Goal: Task Accomplishment & Management: Complete application form

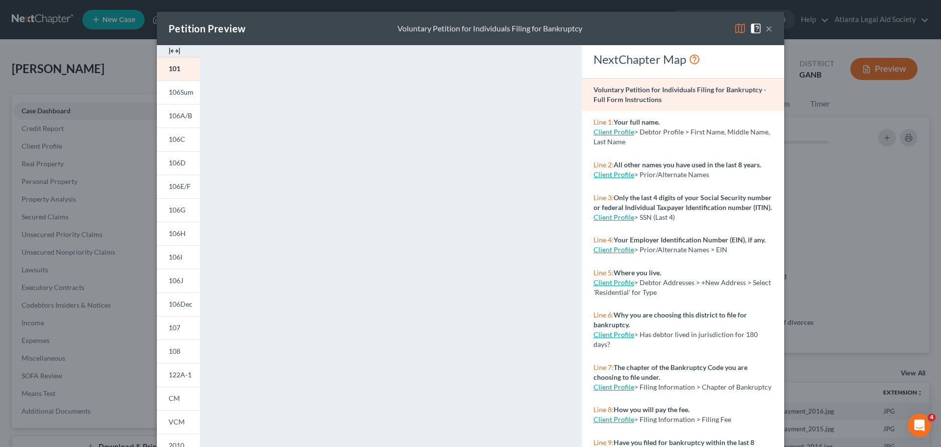
click at [766, 32] on button "×" at bounding box center [769, 29] width 7 height 12
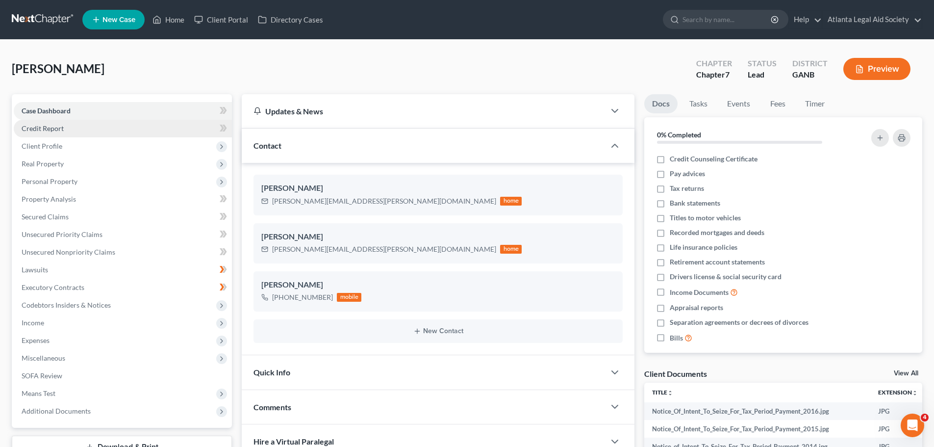
click at [60, 125] on span "Credit Report" at bounding box center [43, 128] width 42 height 8
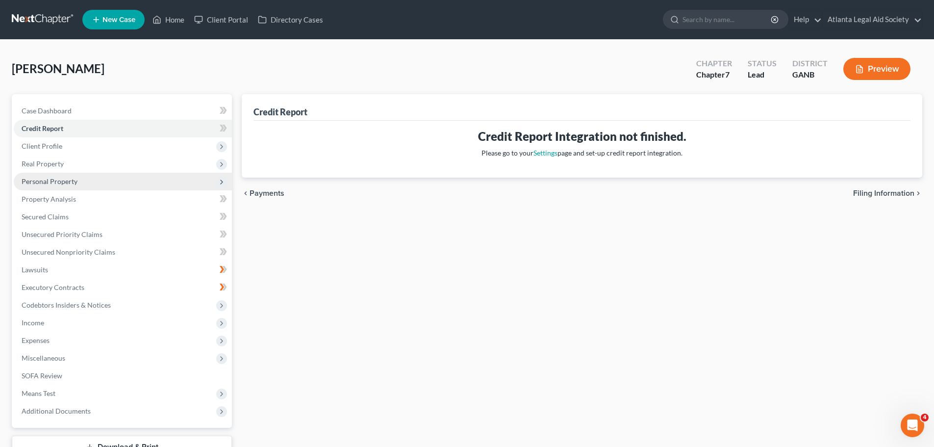
click at [51, 180] on span "Personal Property" at bounding box center [50, 181] width 56 height 8
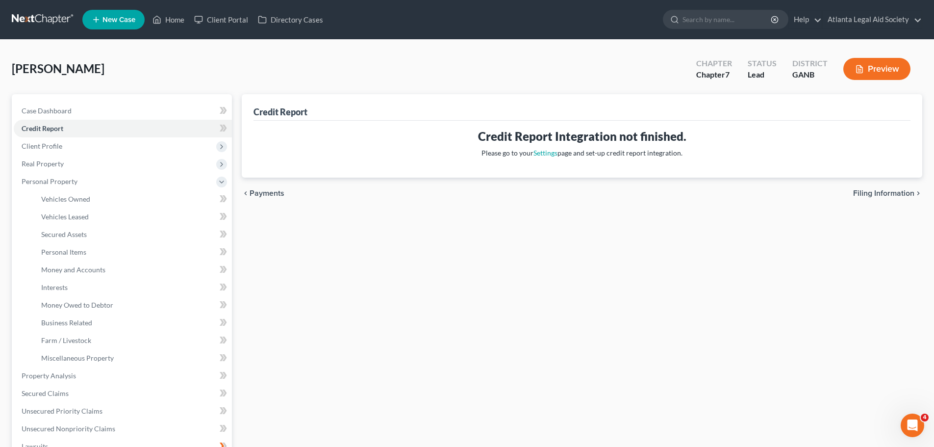
click at [885, 68] on button "Preview" at bounding box center [876, 69] width 67 height 22
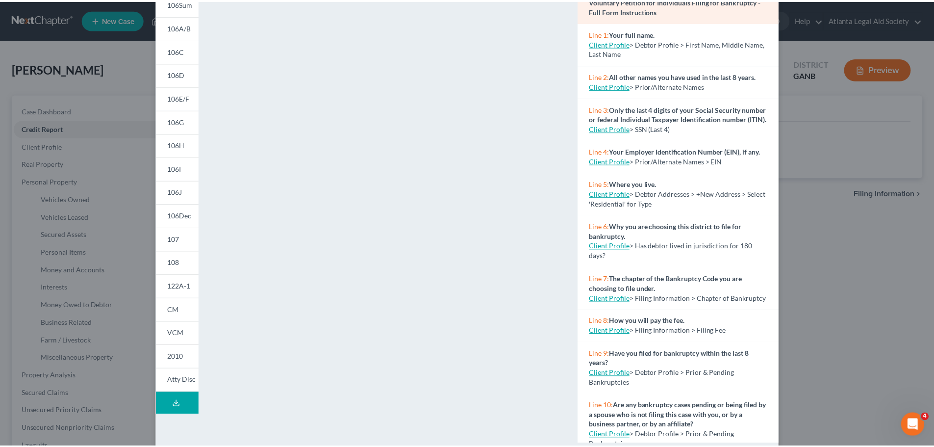
scroll to position [106, 0]
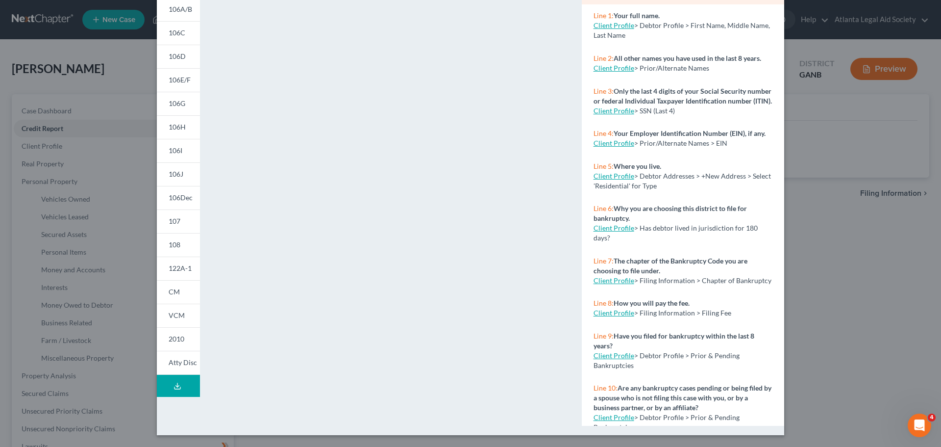
click at [823, 241] on div "Petition Preview Voluntary Petition for Individuals Filing for Bankruptcy × 101…" at bounding box center [470, 223] width 941 height 447
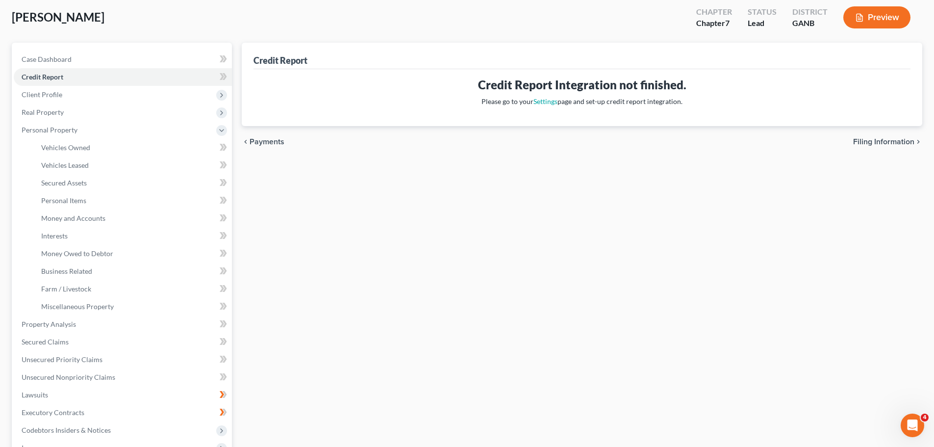
scroll to position [251, 0]
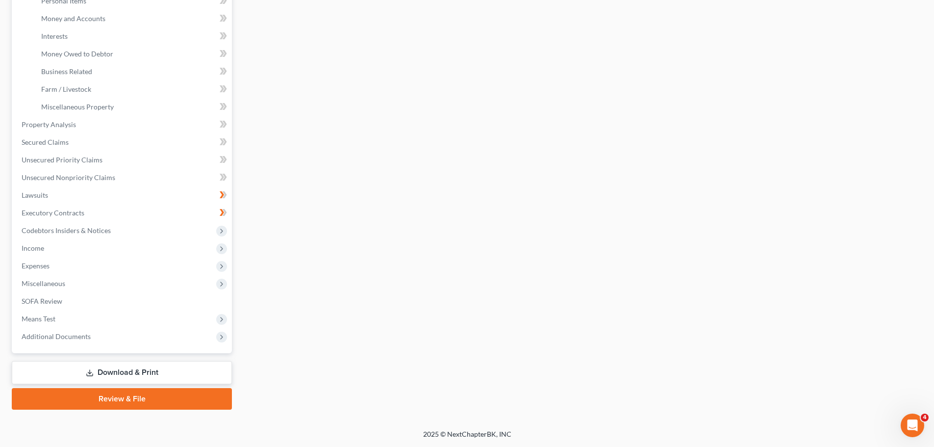
click at [159, 365] on link "Download & Print" at bounding box center [122, 372] width 220 height 23
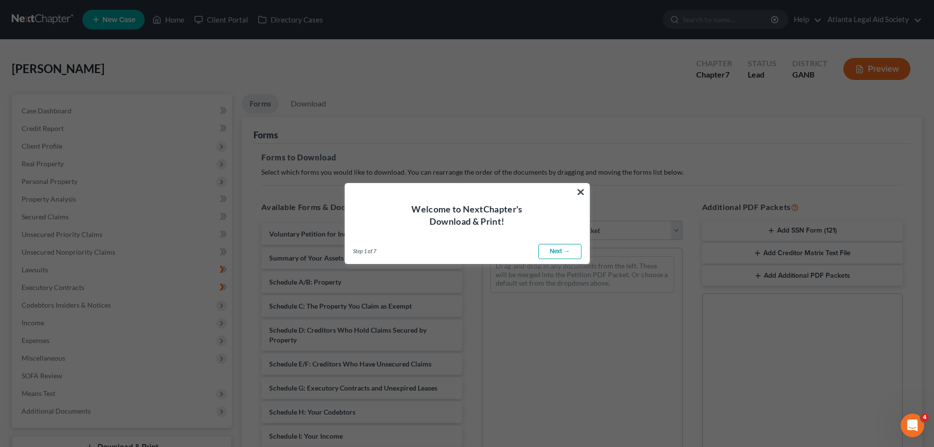
click at [536, 247] on div "Step 1 of 7 ← Previous Next → Done" at bounding box center [467, 251] width 244 height 25
click at [540, 251] on link "Next →" at bounding box center [559, 252] width 43 height 16
select select "0"
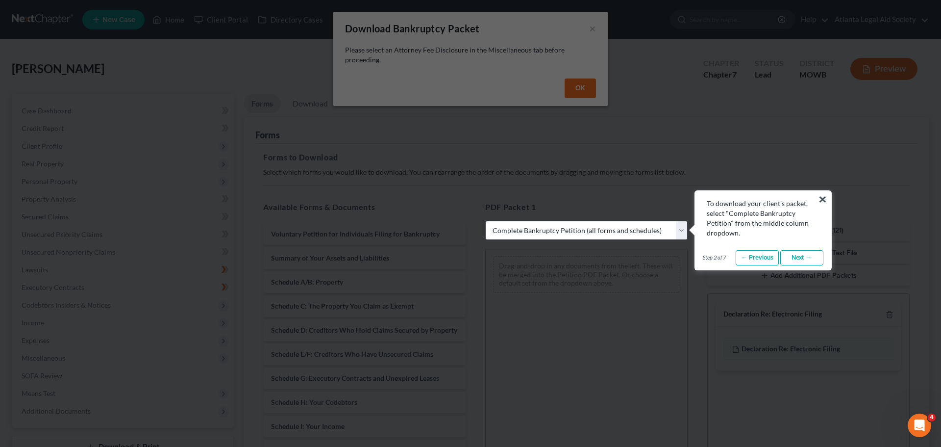
click at [787, 259] on link "Next →" at bounding box center [801, 258] width 43 height 16
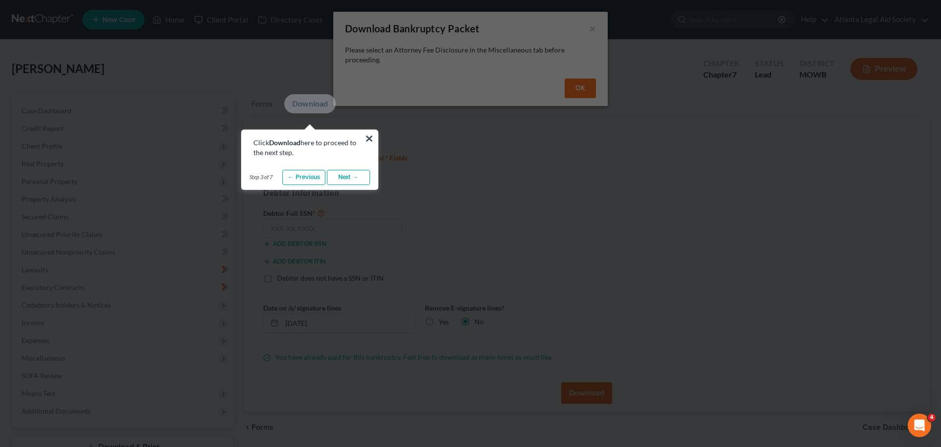
click at [350, 179] on link "Next →" at bounding box center [348, 178] width 43 height 16
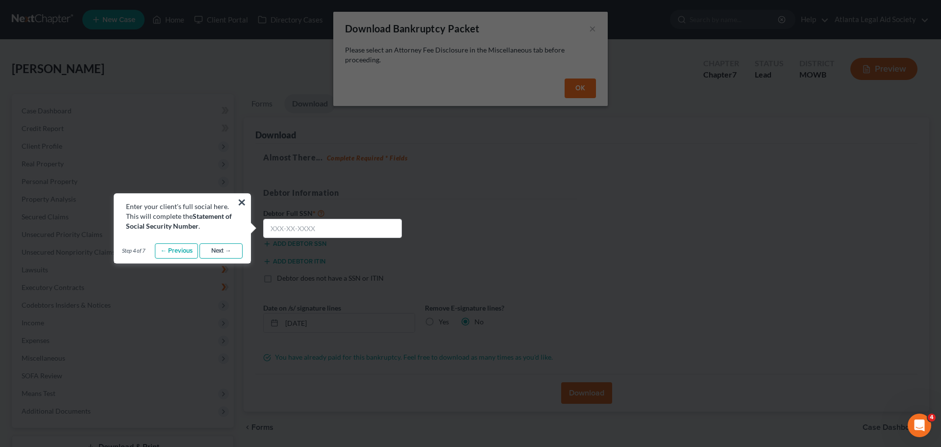
click at [238, 251] on link "Next →" at bounding box center [221, 251] width 43 height 16
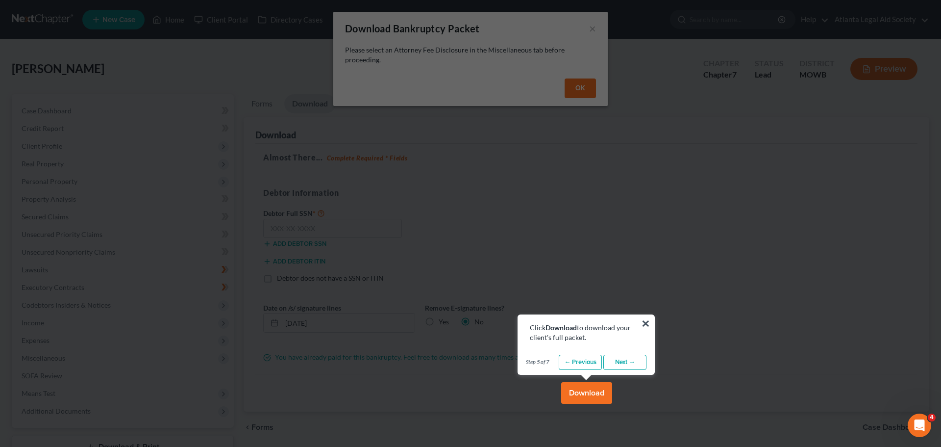
click at [609, 356] on link "Next →" at bounding box center [624, 362] width 43 height 16
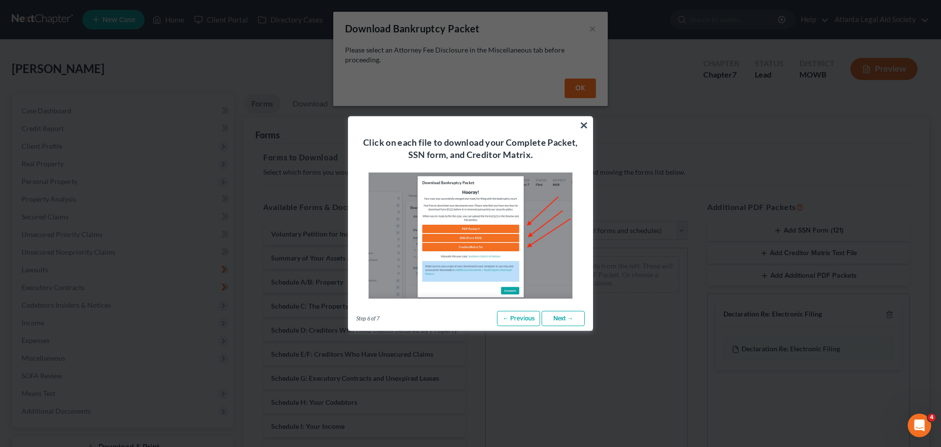
click at [560, 315] on link "Next →" at bounding box center [563, 318] width 43 height 16
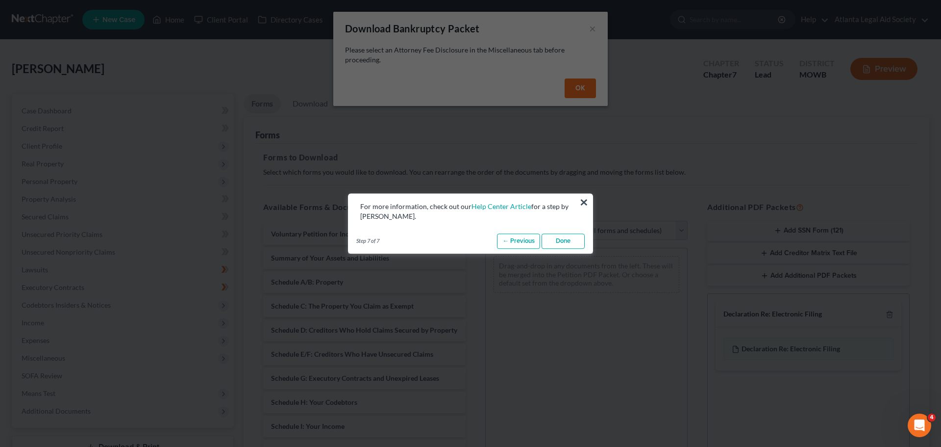
click at [567, 251] on div "Step 7 of 7 ← Previous Next → Done" at bounding box center [471, 241] width 244 height 25
click at [567, 247] on link "Done" at bounding box center [563, 241] width 43 height 16
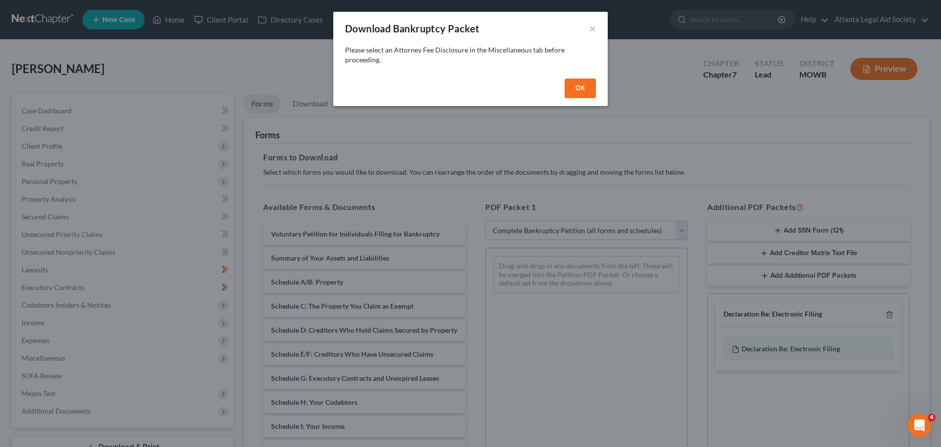
click at [582, 83] on button "OK" at bounding box center [580, 88] width 31 height 20
select select
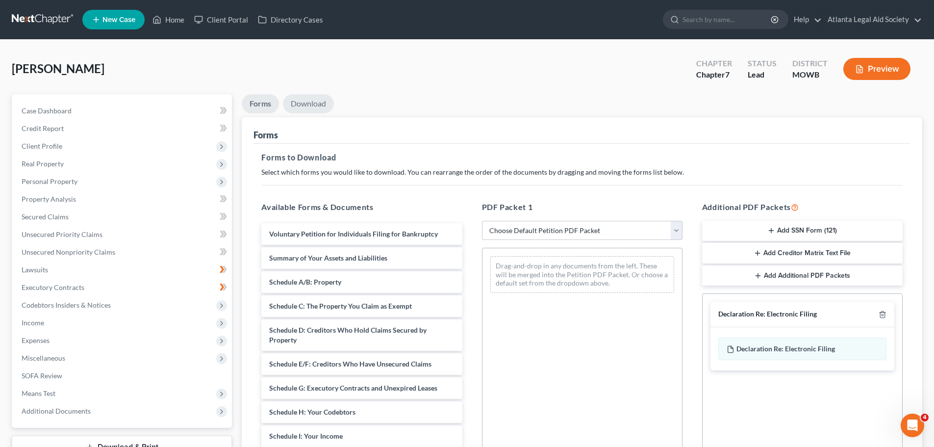
click at [307, 105] on link "Download" at bounding box center [308, 103] width 51 height 19
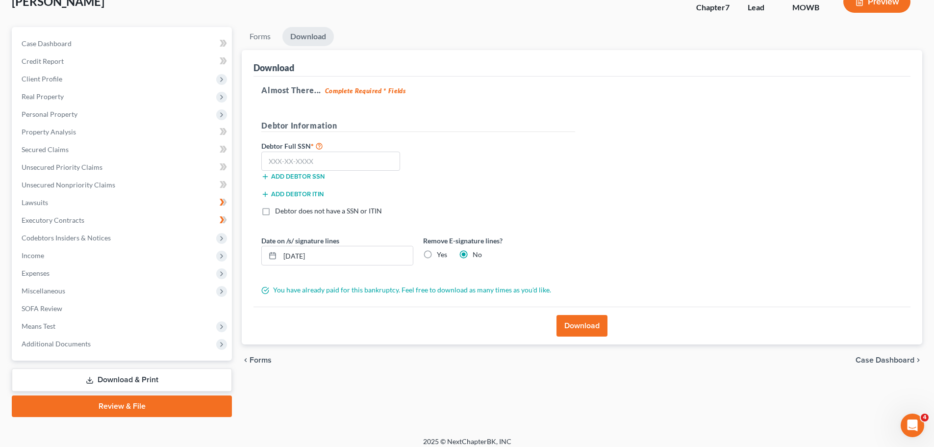
scroll to position [75, 0]
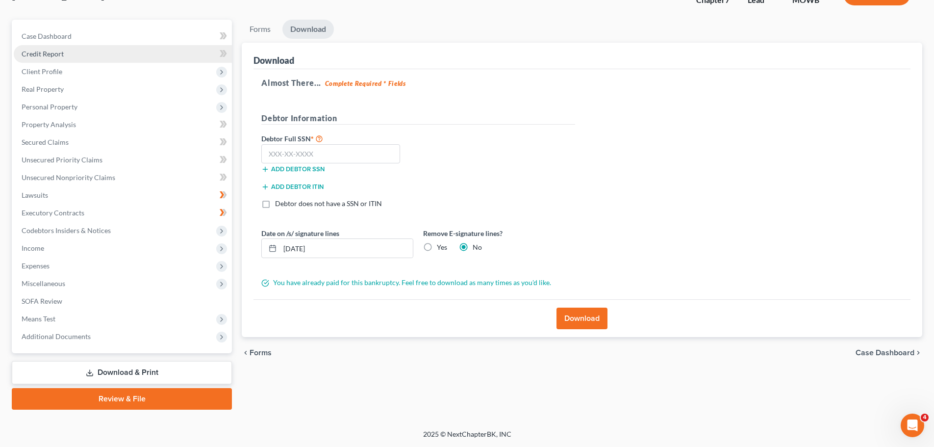
click at [126, 51] on link "Credit Report" at bounding box center [123, 54] width 218 height 18
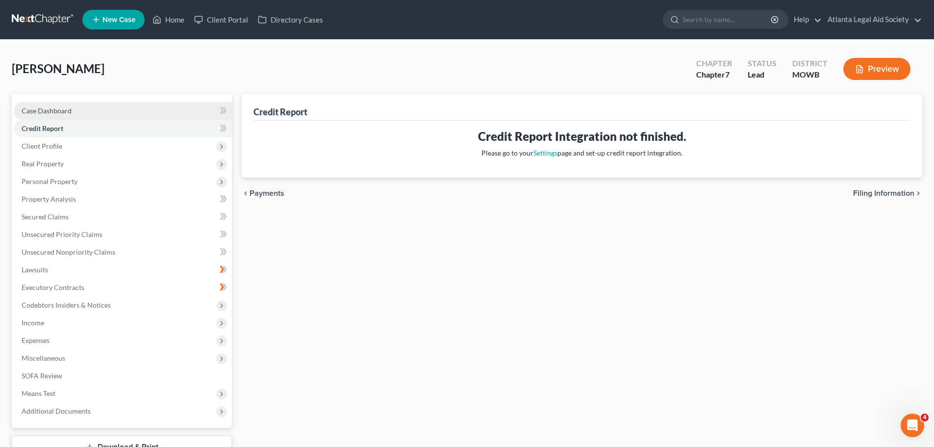
click at [99, 106] on link "Case Dashboard" at bounding box center [123, 111] width 218 height 18
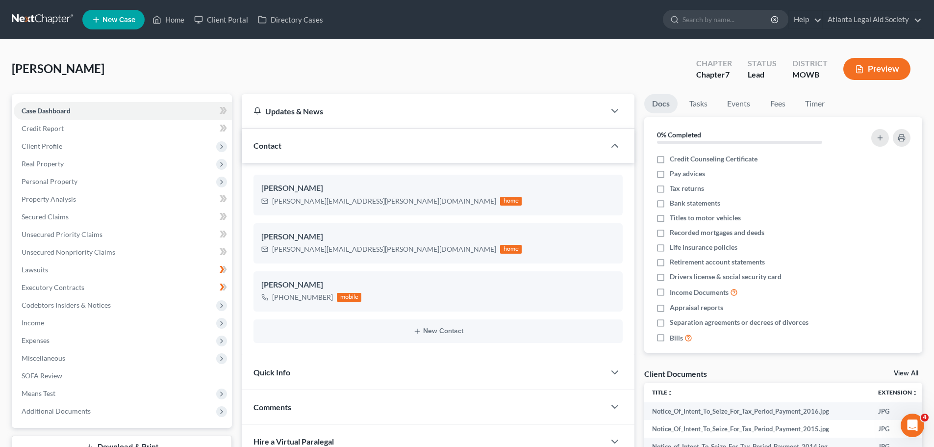
click at [863, 71] on icon "button" at bounding box center [859, 69] width 9 height 9
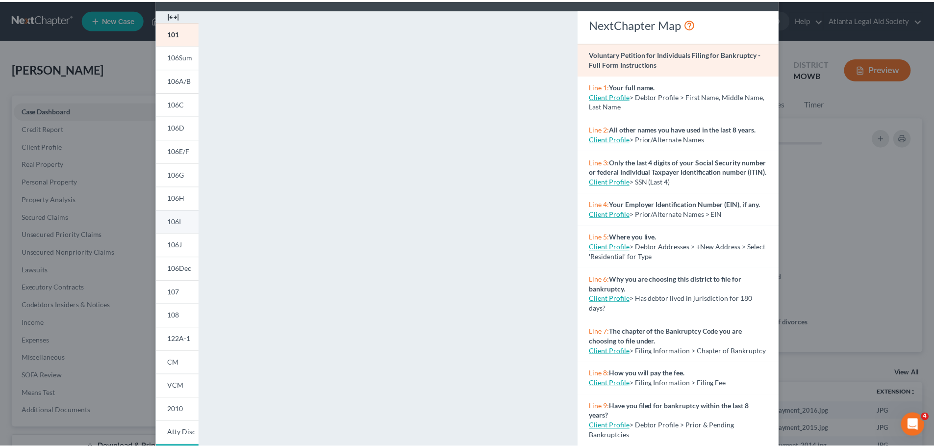
scroll to position [49, 0]
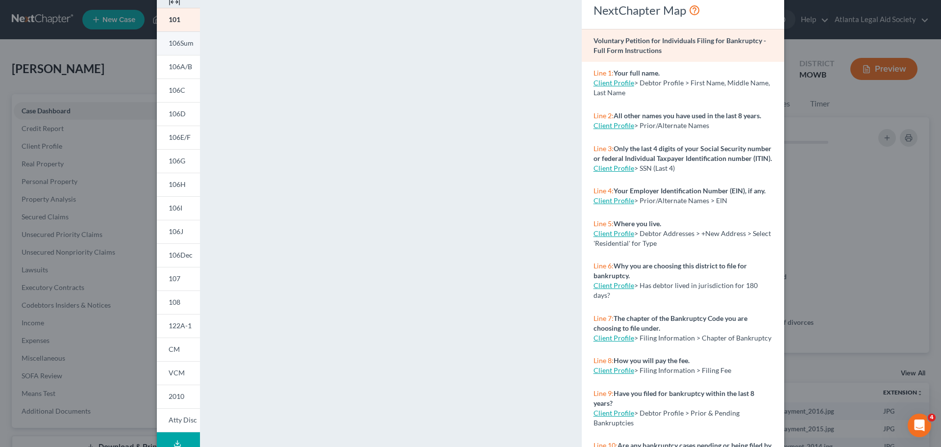
click at [182, 47] on span "106Sum" at bounding box center [181, 43] width 25 height 8
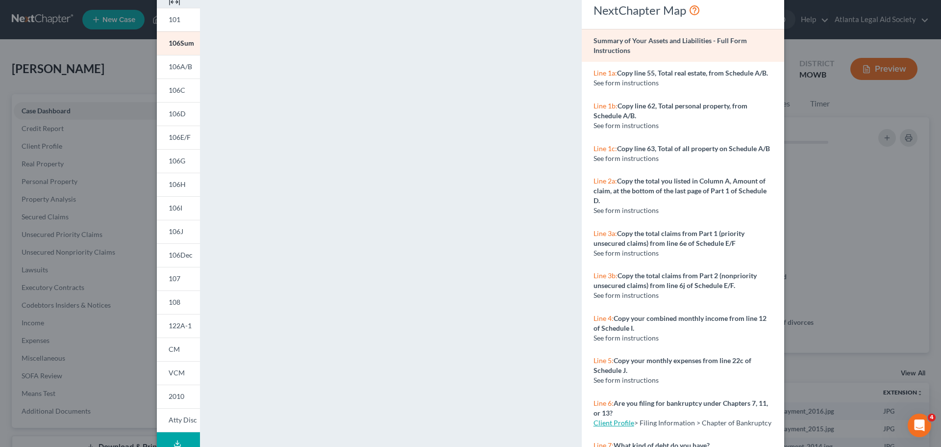
click at [838, 134] on div "Petition Preview Summary of Your Assets and Liabilities × 101 106Sum 106A/B 106…" at bounding box center [470, 223] width 941 height 447
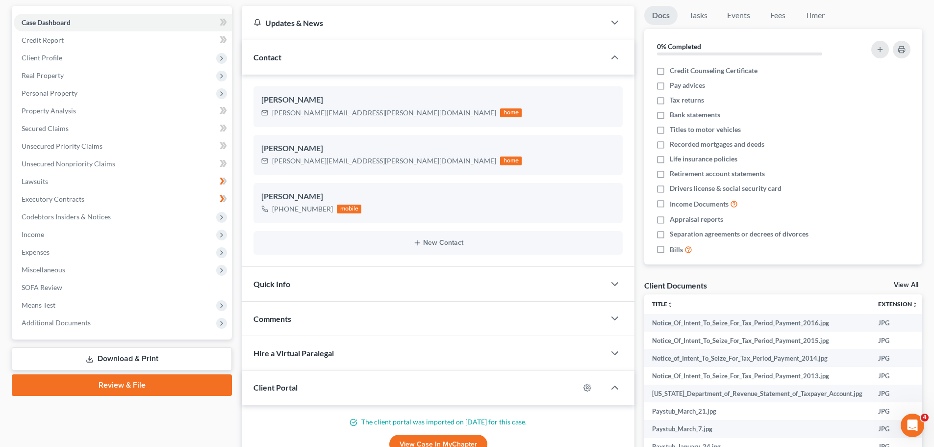
scroll to position [185, 0]
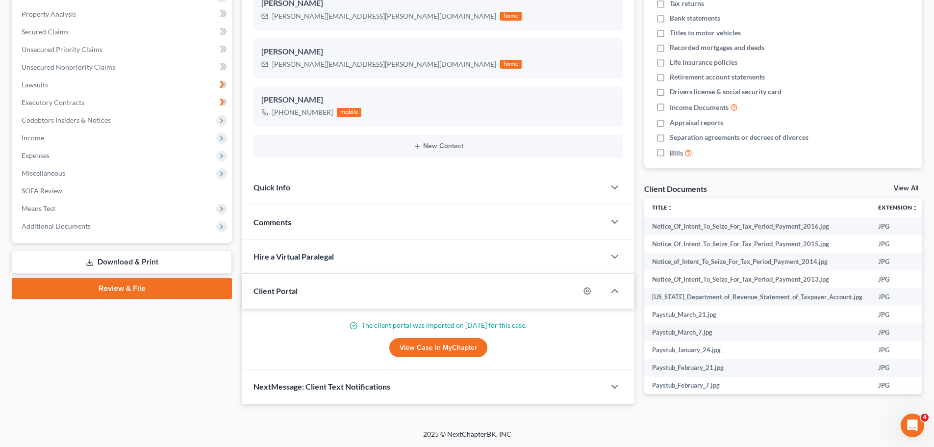
drag, startPoint x: 144, startPoint y: 262, endPoint x: 219, endPoint y: 264, distance: 75.0
click at [144, 262] on link "Download & Print" at bounding box center [122, 261] width 220 height 23
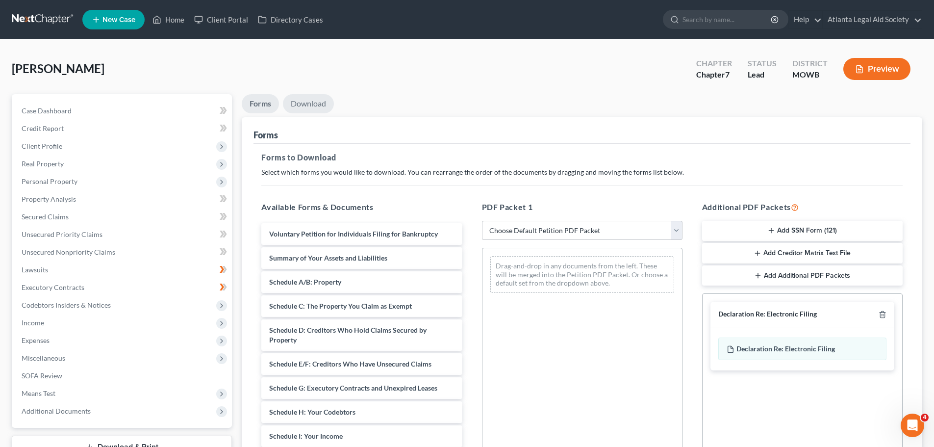
click at [307, 110] on link "Download" at bounding box center [308, 103] width 51 height 19
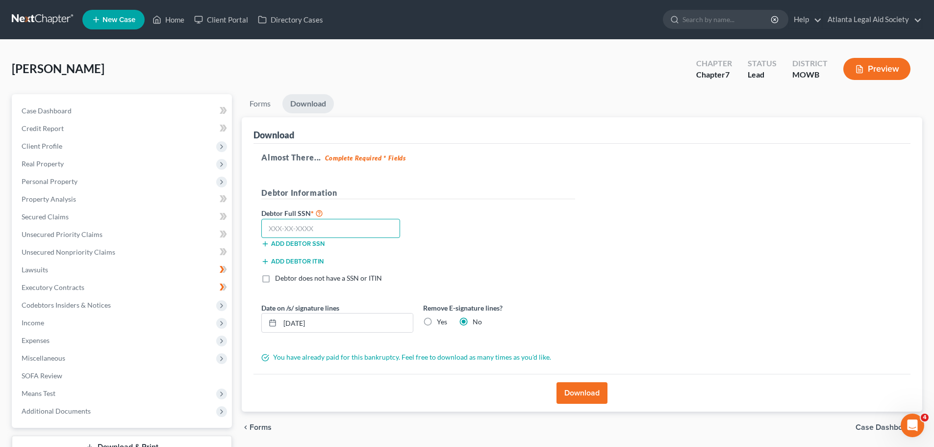
click at [289, 230] on input "text" at bounding box center [330, 229] width 139 height 20
click at [35, 115] on link "Case Dashboard" at bounding box center [123, 111] width 218 height 18
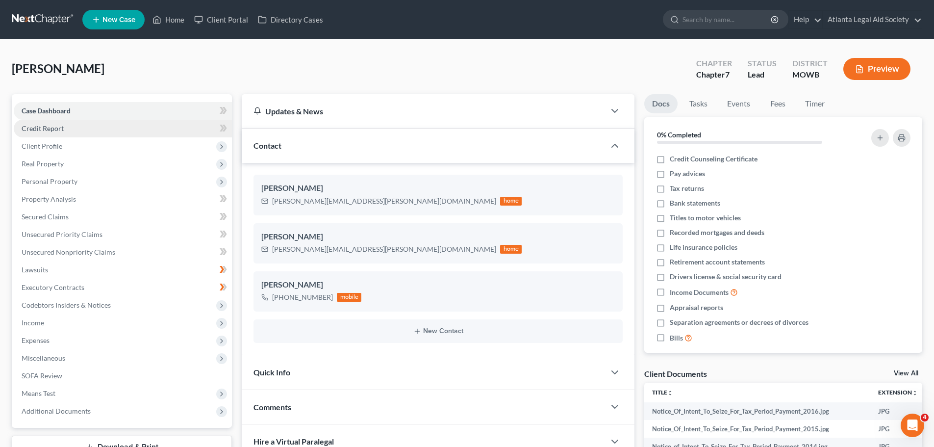
click at [66, 132] on link "Credit Report" at bounding box center [123, 129] width 218 height 18
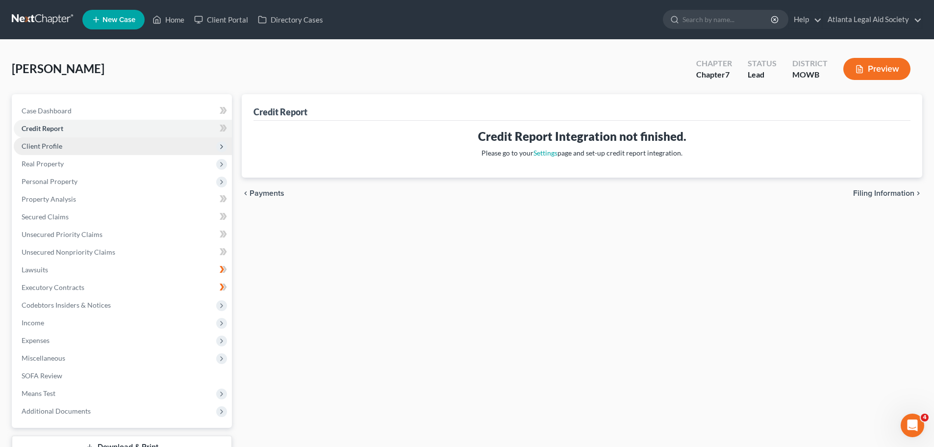
click at [58, 151] on span "Client Profile" at bounding box center [123, 146] width 218 height 18
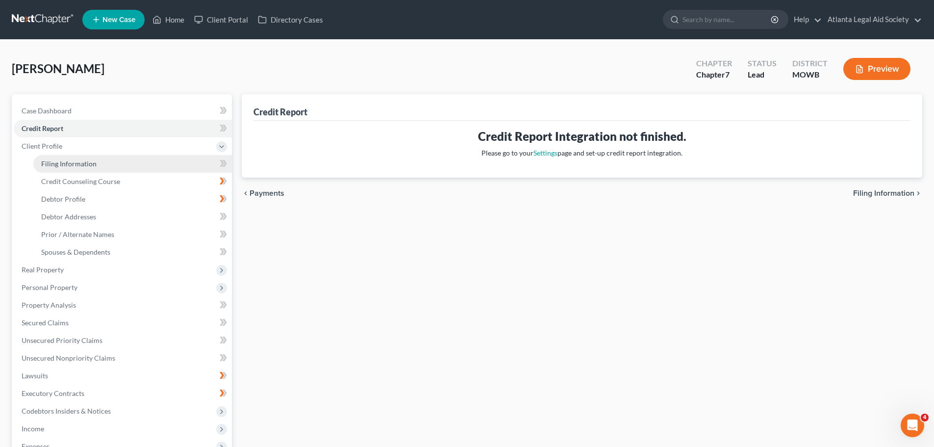
click at [56, 164] on span "Filing Information" at bounding box center [68, 163] width 55 height 8
select select "1"
select select "0"
select select "10"
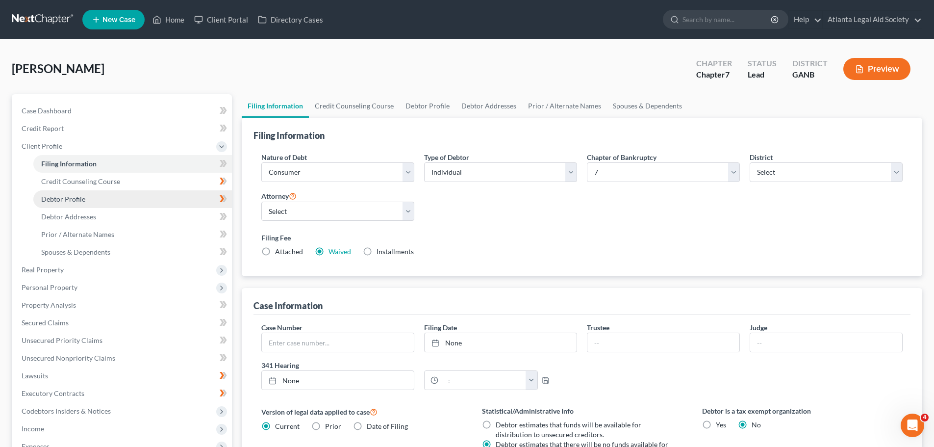
click at [62, 203] on link "Debtor Profile" at bounding box center [132, 199] width 199 height 18
select select "0"
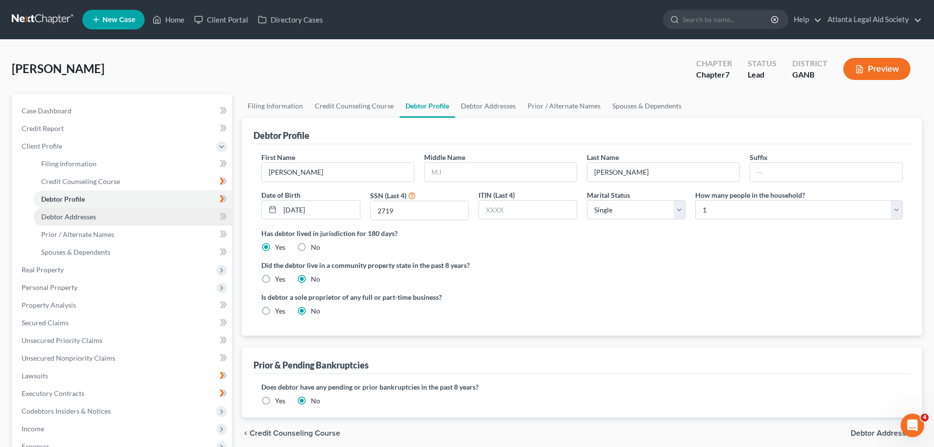
click at [73, 210] on link "Debtor Addresses" at bounding box center [132, 217] width 199 height 18
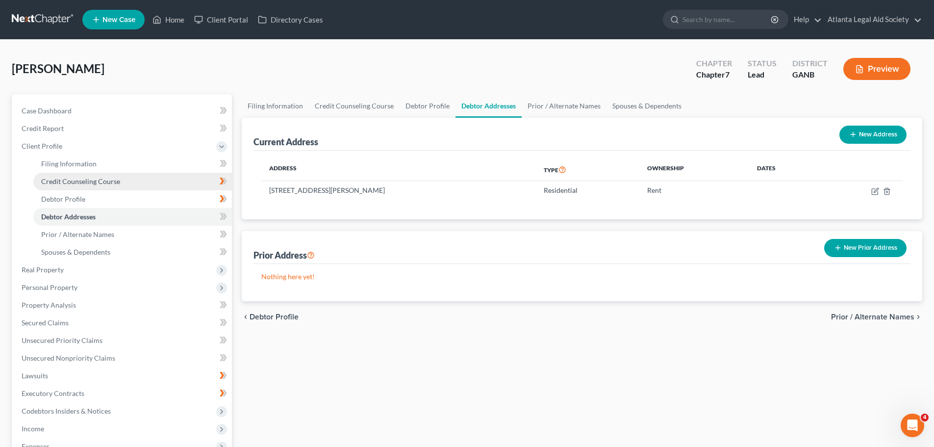
click at [70, 186] on link "Credit Counseling Course" at bounding box center [132, 182] width 199 height 18
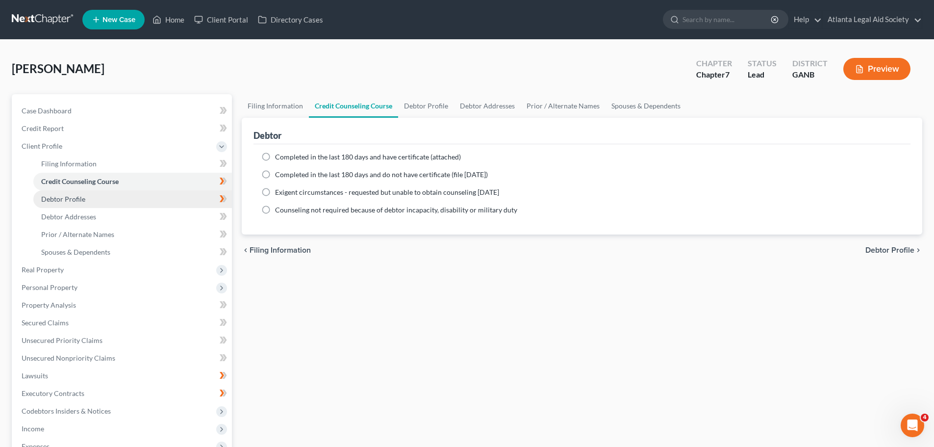
click at [68, 198] on span "Debtor Profile" at bounding box center [63, 199] width 44 height 8
select select "0"
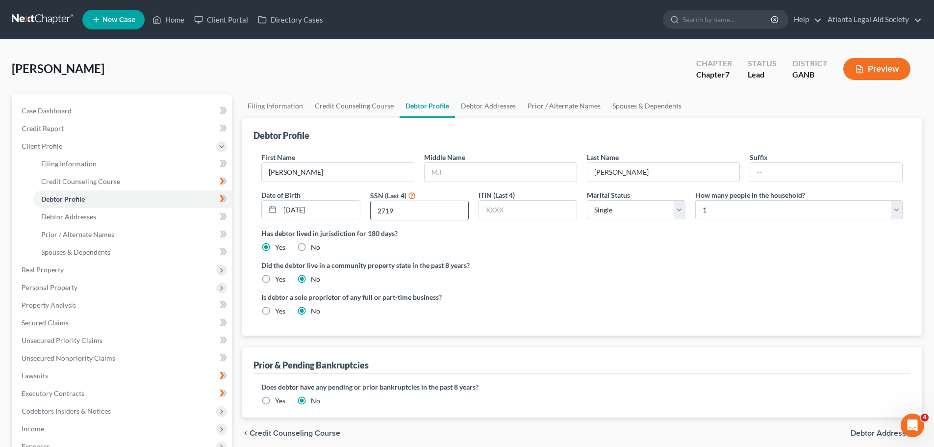
click at [430, 219] on input "2719" at bounding box center [420, 210] width 98 height 19
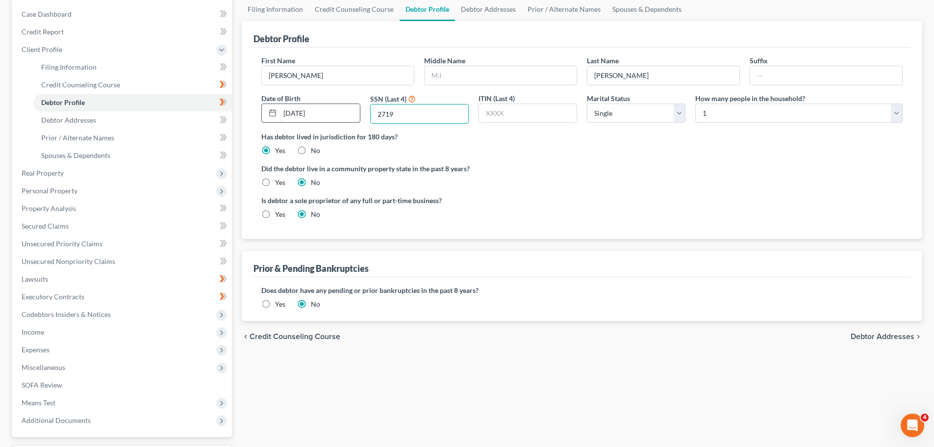
scroll to position [82, 0]
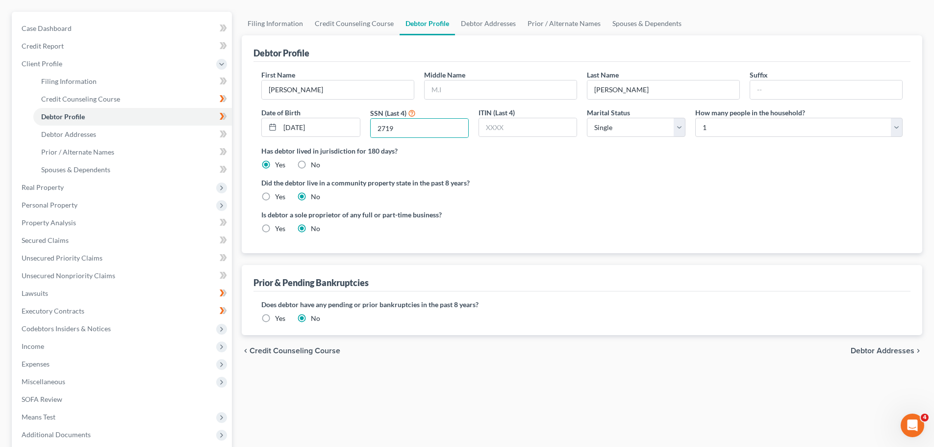
click at [521, 202] on ng-include "First Name [PERSON_NAME] Middle Name Last Name [PERSON_NAME] Date of Birth [DEM…" at bounding box center [581, 156] width 641 height 172
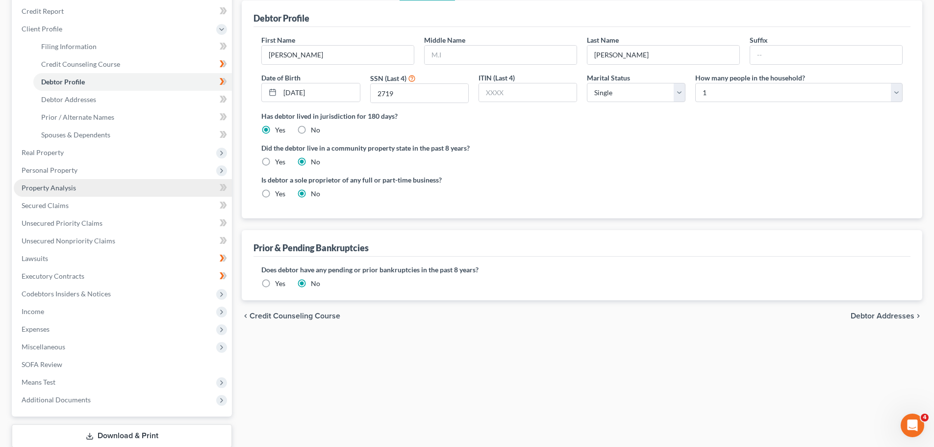
scroll to position [131, 0]
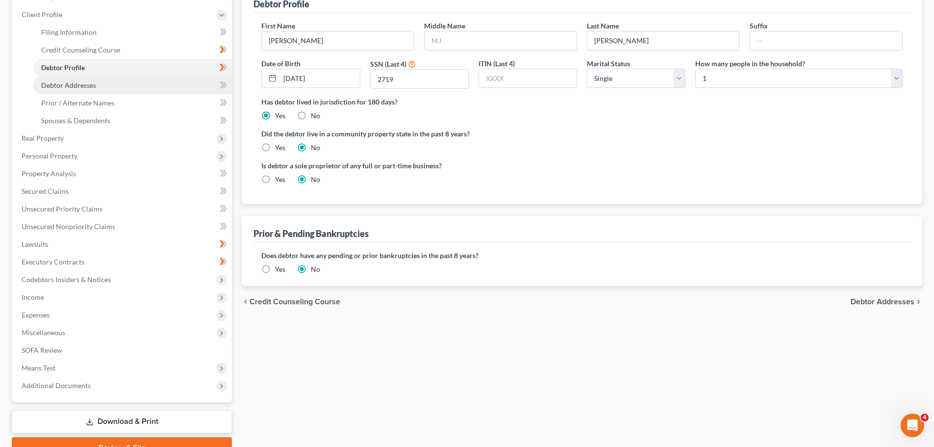
click at [72, 89] on link "Debtor Addresses" at bounding box center [132, 85] width 199 height 18
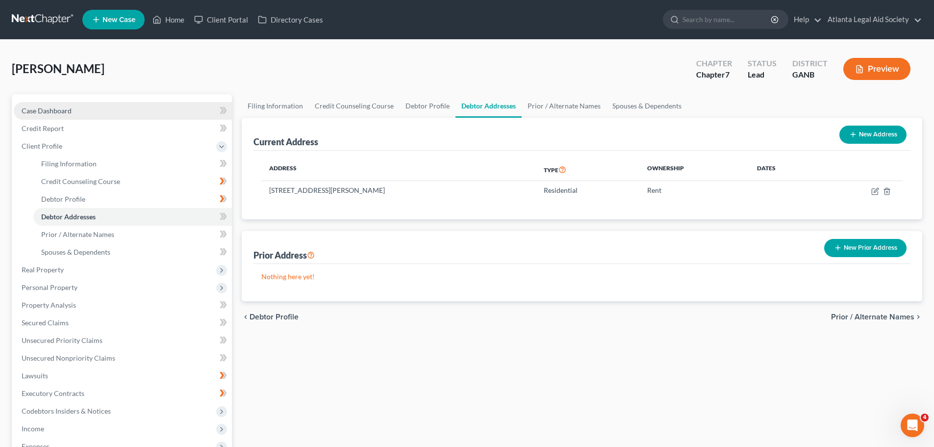
click at [63, 114] on span "Case Dashboard" at bounding box center [47, 110] width 50 height 8
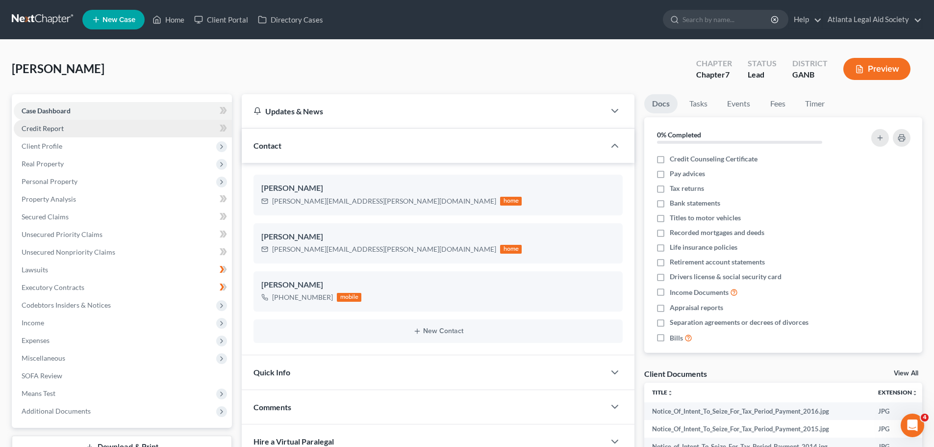
click at [92, 131] on link "Credit Report" at bounding box center [123, 129] width 218 height 18
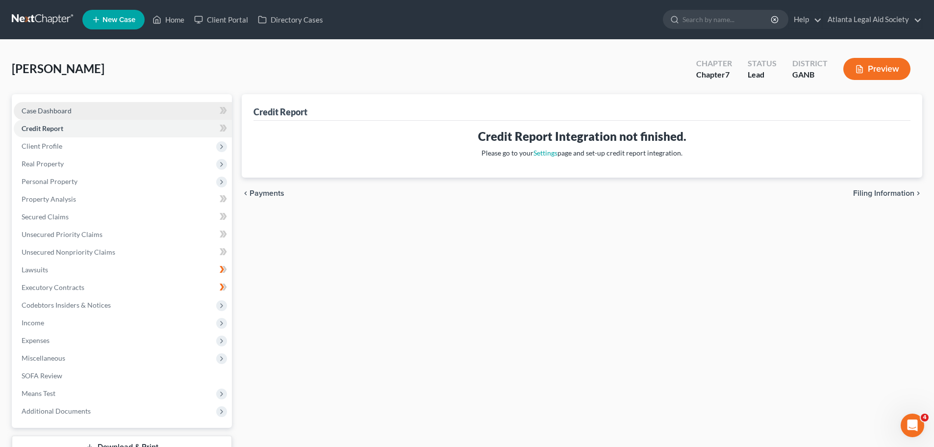
click at [76, 116] on link "Case Dashboard" at bounding box center [123, 111] width 218 height 18
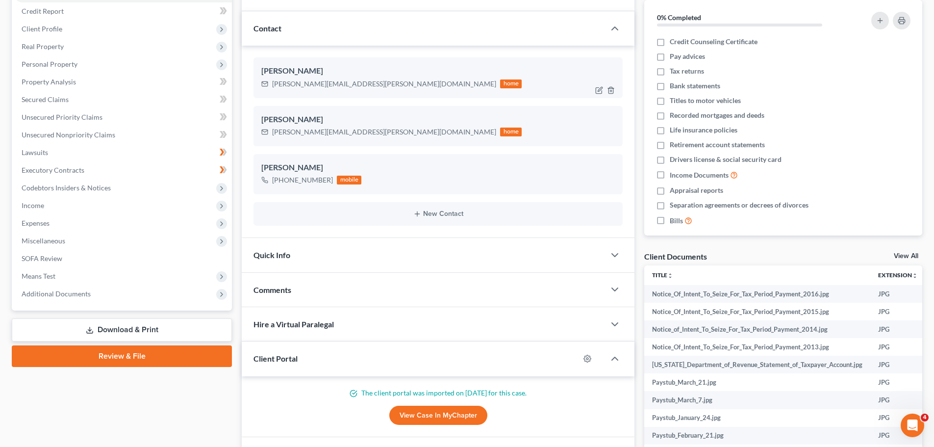
scroll to position [38, 0]
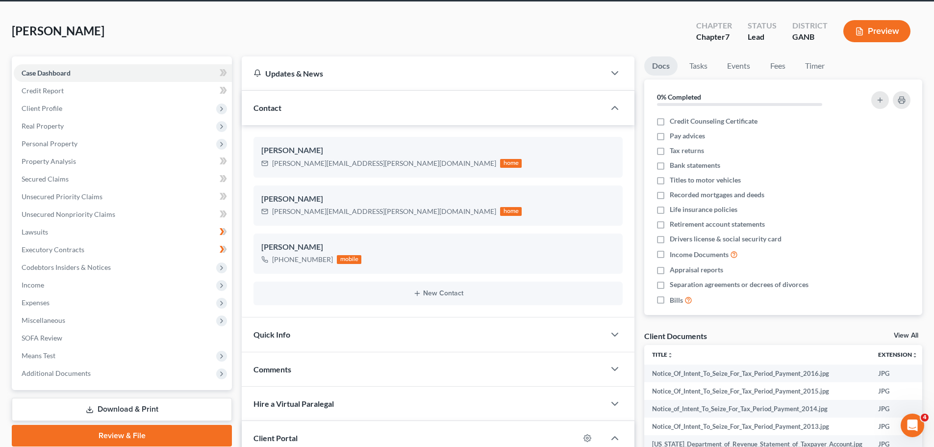
click at [150, 411] on link "Download & Print" at bounding box center [122, 409] width 220 height 23
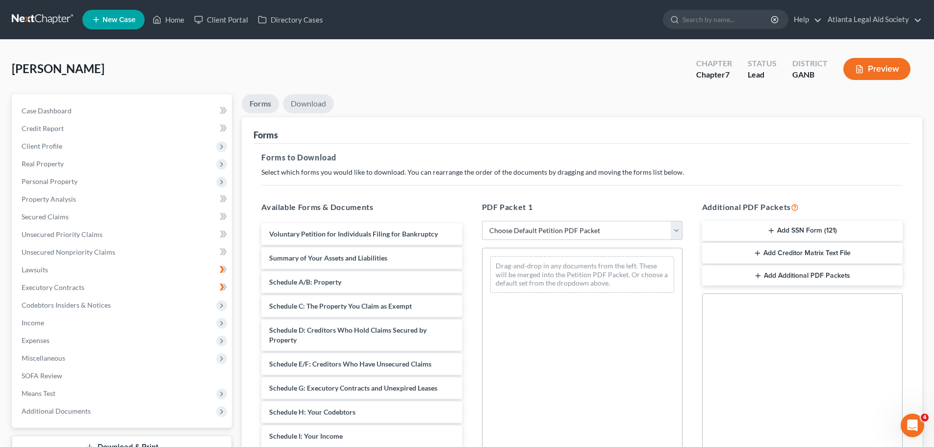
click at [288, 107] on link "Download" at bounding box center [308, 103] width 51 height 19
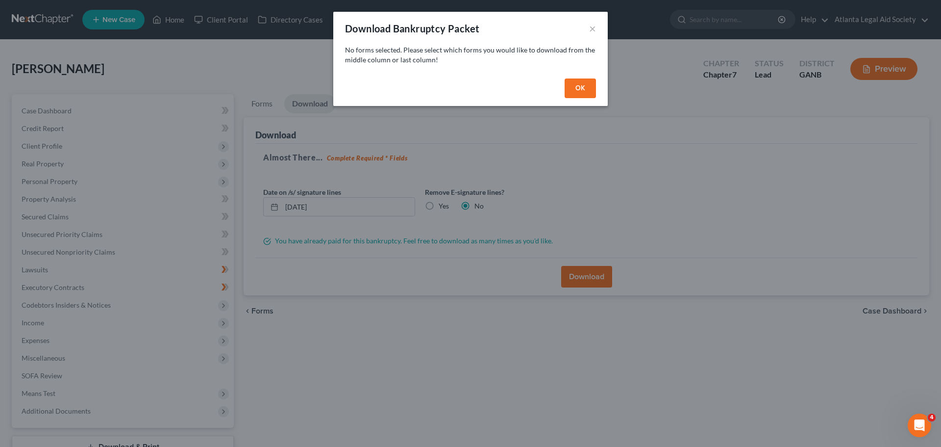
click at [583, 87] on button "OK" at bounding box center [580, 88] width 31 height 20
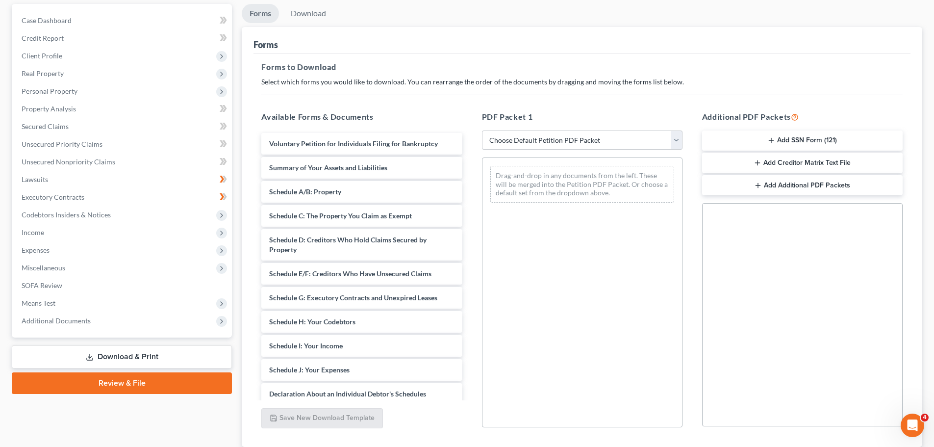
scroll to position [147, 0]
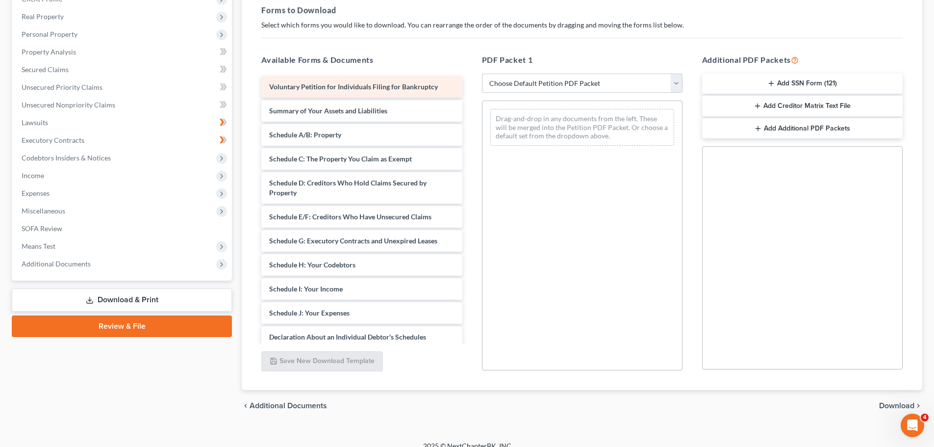
click at [415, 87] on span "Voluntary Petition for Individuals Filing for Bankruptcy" at bounding box center [353, 86] width 169 height 8
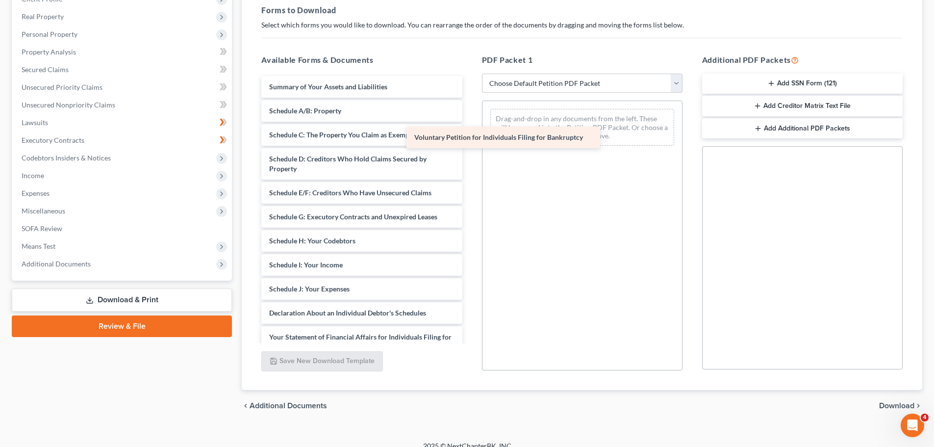
drag, startPoint x: 395, startPoint y: 89, endPoint x: 561, endPoint y: 147, distance: 176.0
click at [470, 147] on div "Voluntary Petition for Individuals Filing for Bankruptcy Voluntary Petition for…" at bounding box center [361, 298] width 216 height 445
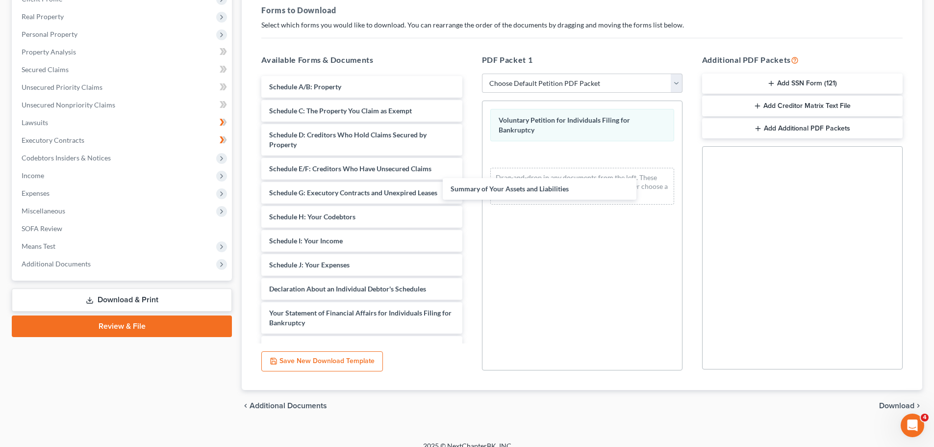
drag, startPoint x: 393, startPoint y: 87, endPoint x: 564, endPoint y: 181, distance: 194.8
click at [470, 188] on div "Summary of Your Assets and Liabilities Summary of Your Assets and Liabilities S…" at bounding box center [361, 286] width 216 height 421
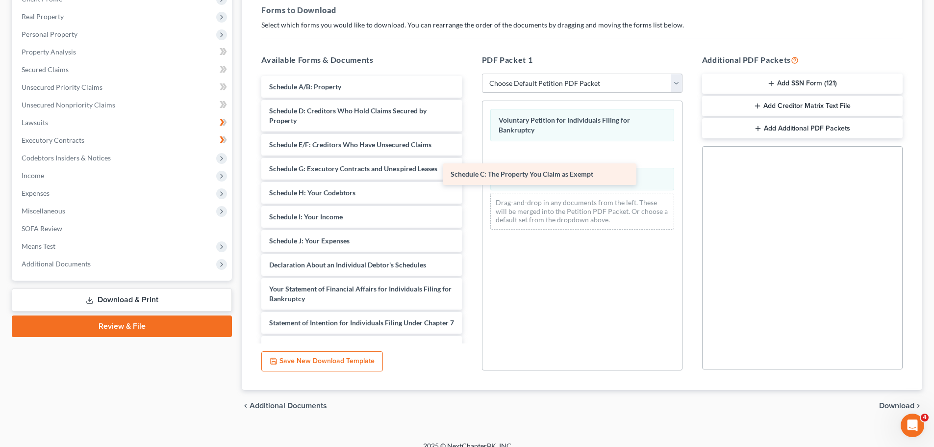
drag, startPoint x: 368, startPoint y: 108, endPoint x: 554, endPoint y: 174, distance: 197.1
click at [470, 174] on div "Schedule C: The Property You Claim as Exempt Schedule A/B: Property Schedule C:…" at bounding box center [361, 274] width 216 height 397
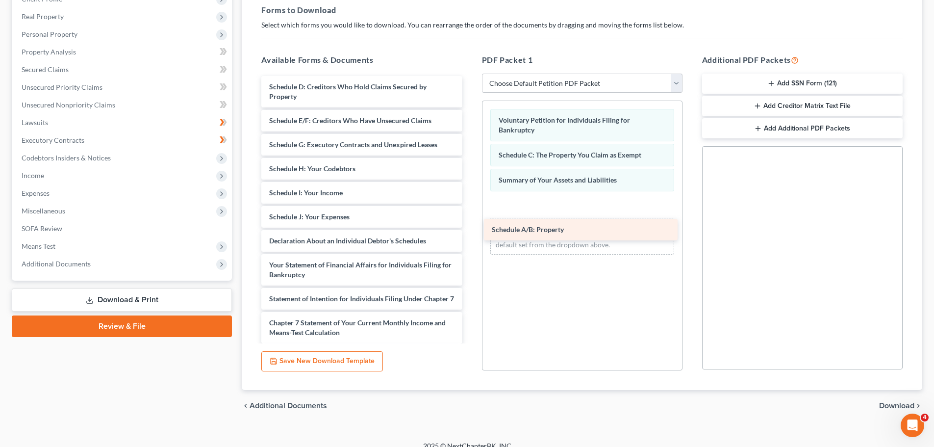
drag, startPoint x: 354, startPoint y: 89, endPoint x: 577, endPoint y: 231, distance: 264.3
click at [470, 231] on div "Schedule A/B: Property Schedule A/B: Property Schedule D: Creditors Who Hold Cl…" at bounding box center [361, 262] width 216 height 373
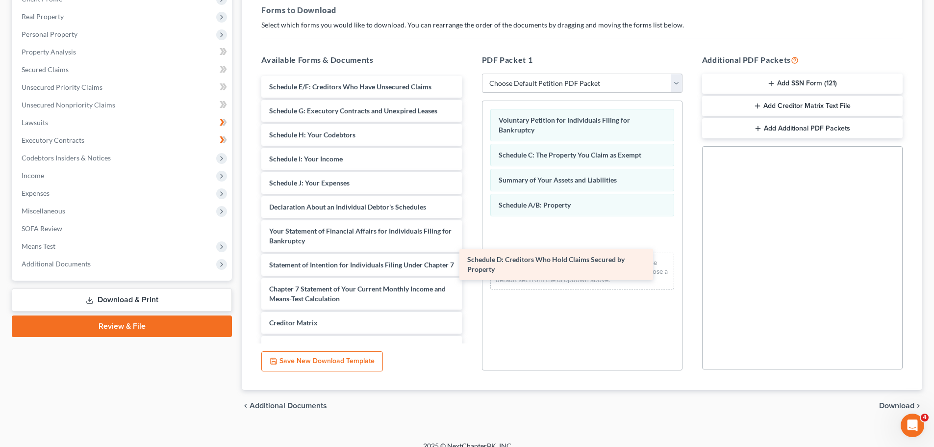
drag, startPoint x: 394, startPoint y: 94, endPoint x: 592, endPoint y: 266, distance: 262.7
click at [470, 266] on div "Schedule D: Creditors Who Hold Claims Secured by Property Schedule D: Creditors…" at bounding box center [361, 245] width 216 height 339
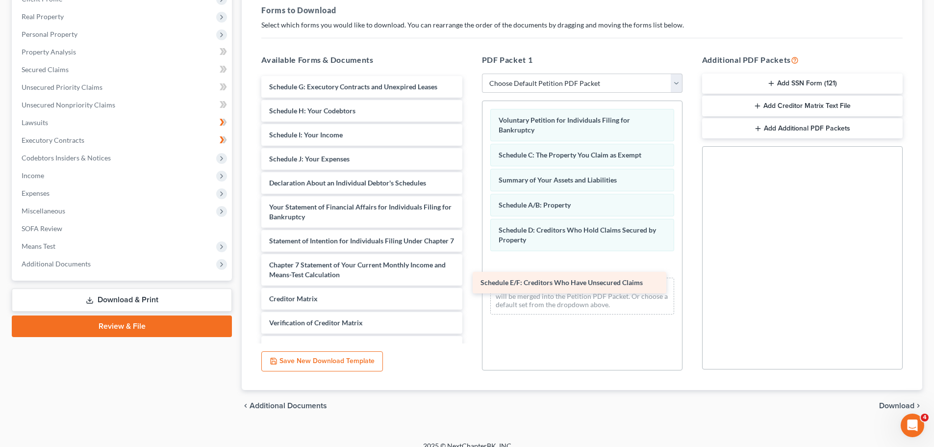
drag, startPoint x: 362, startPoint y: 85, endPoint x: 573, endPoint y: 279, distance: 287.2
click at [470, 279] on div "Schedule E/F: Creditors Who Have Unsecured Claims Schedule E/F: Creditors Who H…" at bounding box center [361, 233] width 216 height 315
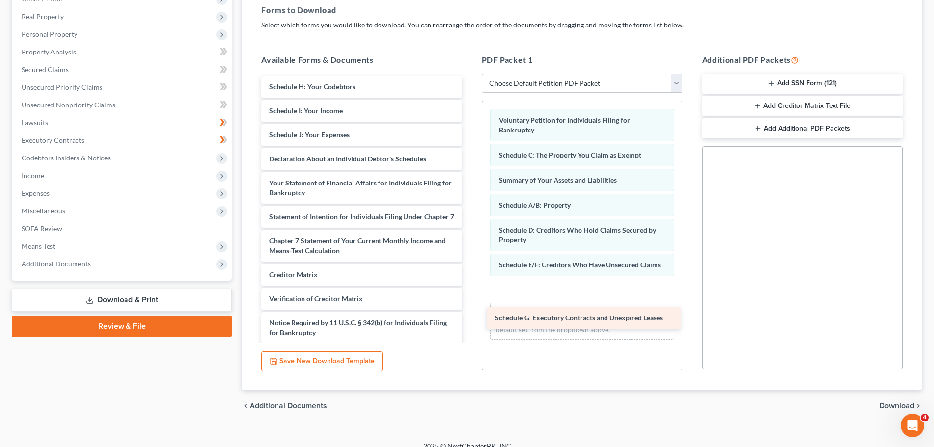
drag, startPoint x: 372, startPoint y: 89, endPoint x: 598, endPoint y: 320, distance: 322.7
click at [470, 320] on div "Schedule G: Executory Contracts and Unexpired Leases Schedule G: Executory Cont…" at bounding box center [361, 221] width 216 height 291
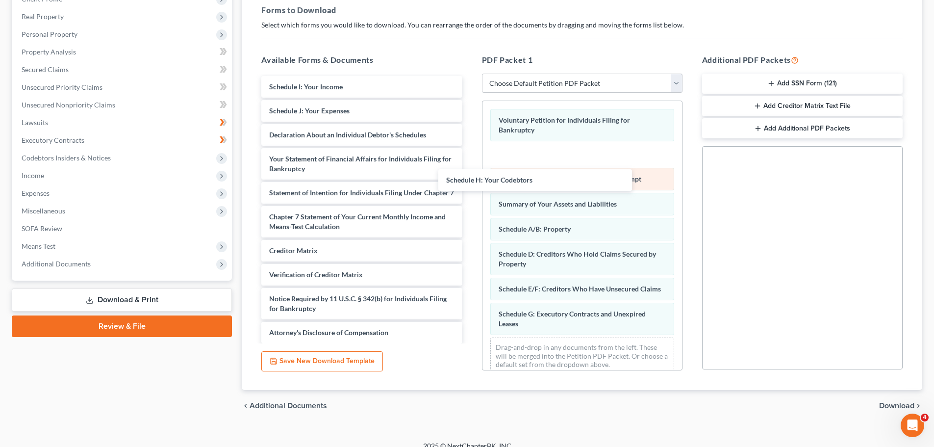
drag, startPoint x: 413, startPoint y: 86, endPoint x: 569, endPoint y: 165, distance: 174.5
click at [470, 183] on div "Schedule H: Your Codebtors Schedule H: Your Codebtors Schedule I: Your Income S…" at bounding box center [361, 209] width 216 height 267
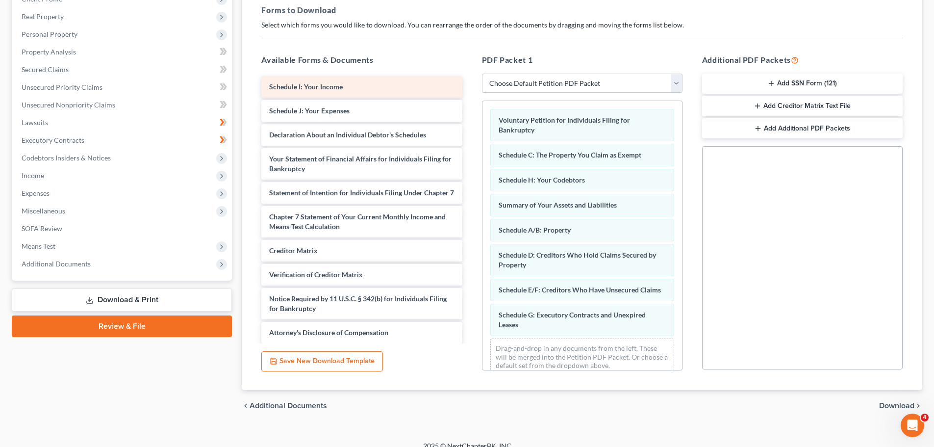
click at [441, 92] on div "Schedule I: Your Income" at bounding box center [361, 87] width 200 height 22
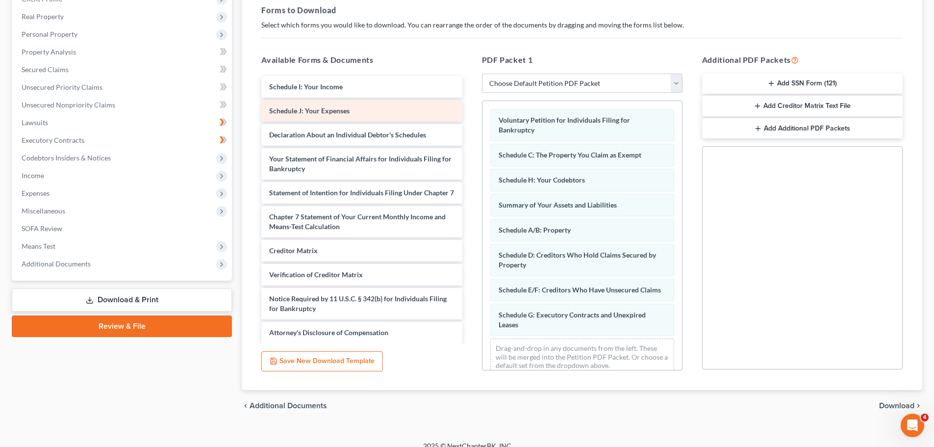
click at [434, 104] on div "Schedule J: Your Expenses" at bounding box center [361, 111] width 200 height 22
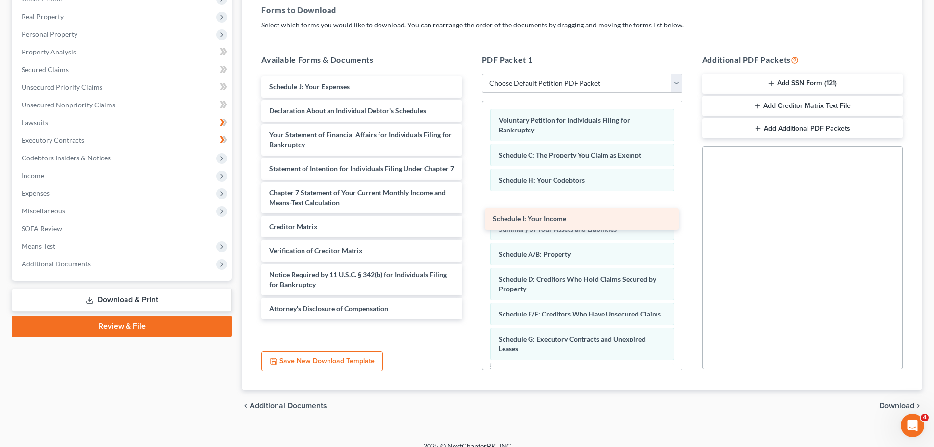
drag, startPoint x: 427, startPoint y: 91, endPoint x: 648, endPoint y: 223, distance: 257.0
click at [470, 223] on div "Schedule I: Your Income Schedule I: Your Income Schedule J: Your Expenses Decla…" at bounding box center [361, 197] width 216 height 243
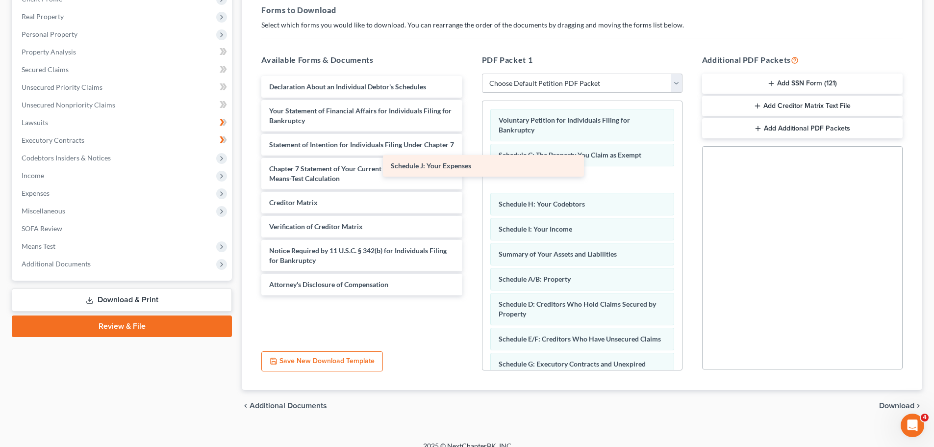
drag, startPoint x: 382, startPoint y: 78, endPoint x: 575, endPoint y: 195, distance: 225.8
click at [470, 195] on div "Schedule J: Your Expenses Schedule J: Your Expenses Declaration About an Indivi…" at bounding box center [361, 185] width 216 height 219
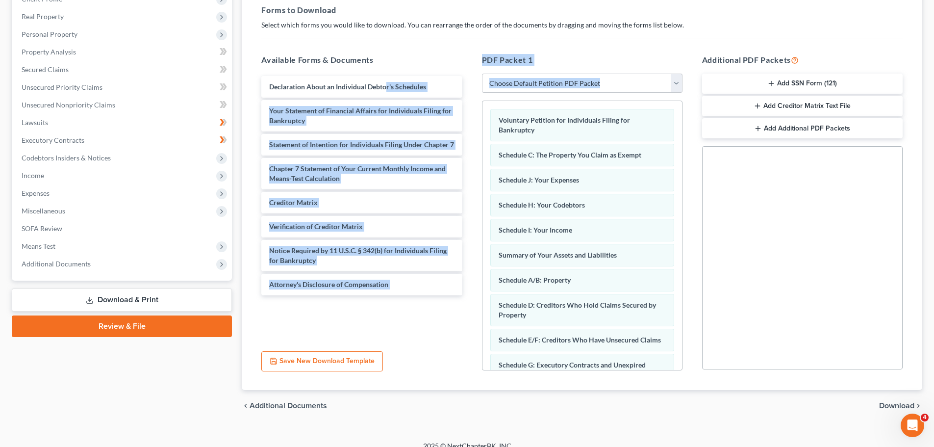
drag, startPoint x: 386, startPoint y: 75, endPoint x: 468, endPoint y: 108, distance: 87.8
click at [478, 112] on div "Available Forms & Documents Declaration About an Individual Debtor's Schedules …" at bounding box center [581, 212] width 661 height 332
click at [469, 72] on div "Available Forms & Documents Declaration About an Individual Debtor's Schedules …" at bounding box center [361, 212] width 220 height 332
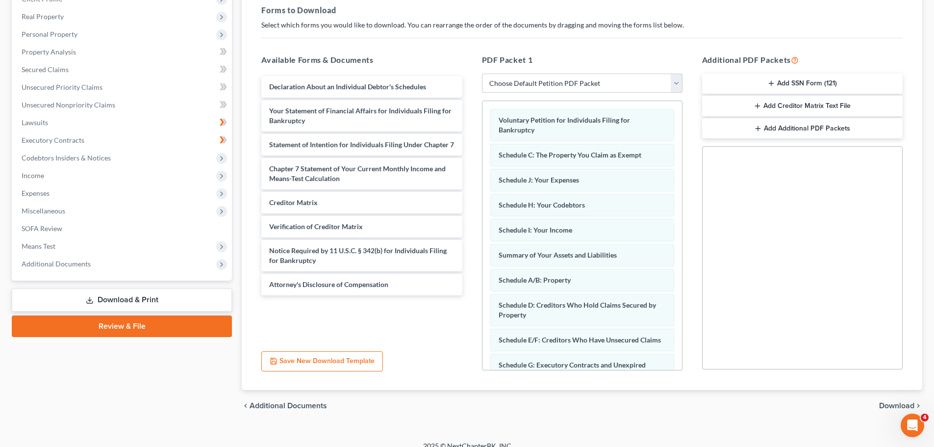
click at [584, 89] on select "Choose Default Petition PDF Packet Complete Bankruptcy Petition (all forms and …" at bounding box center [582, 84] width 200 height 20
select select "0"
click at [485, 74] on select "Choose Default Petition PDF Packet Complete Bankruptcy Petition (all forms and …" at bounding box center [582, 84] width 200 height 20
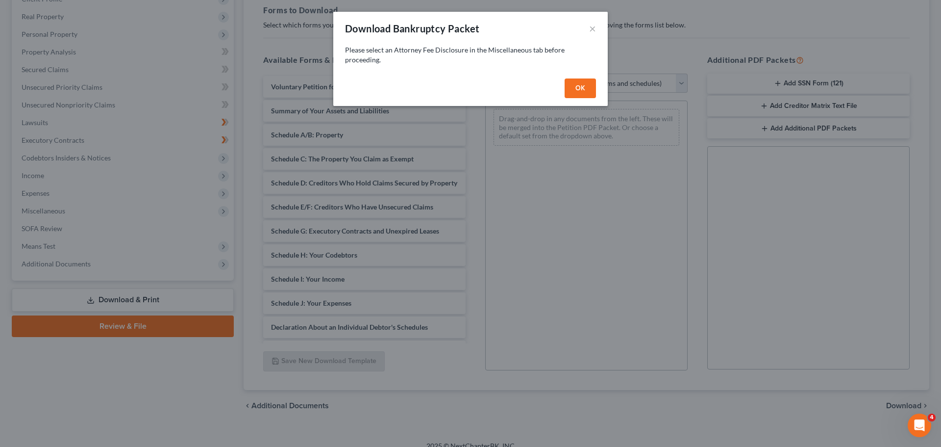
click at [568, 91] on button "OK" at bounding box center [580, 88] width 31 height 20
select select
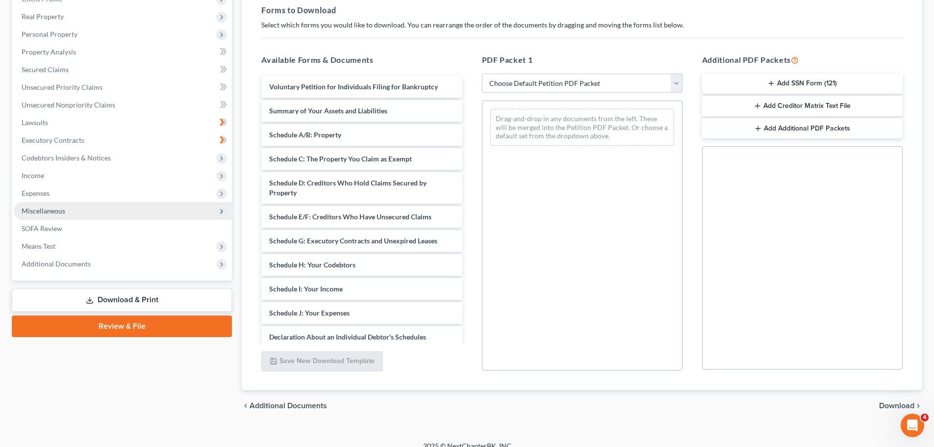
click at [87, 213] on span "Miscellaneous" at bounding box center [123, 211] width 218 height 18
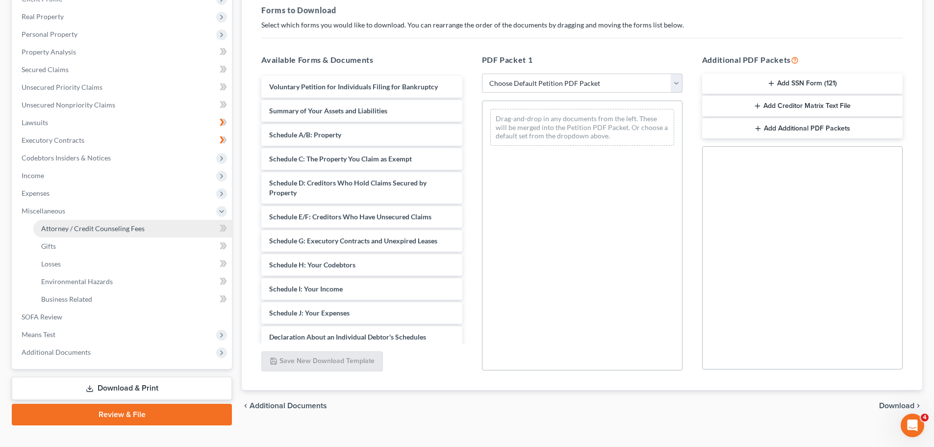
click at [76, 229] on span "Attorney / Credit Counseling Fees" at bounding box center [92, 228] width 103 height 8
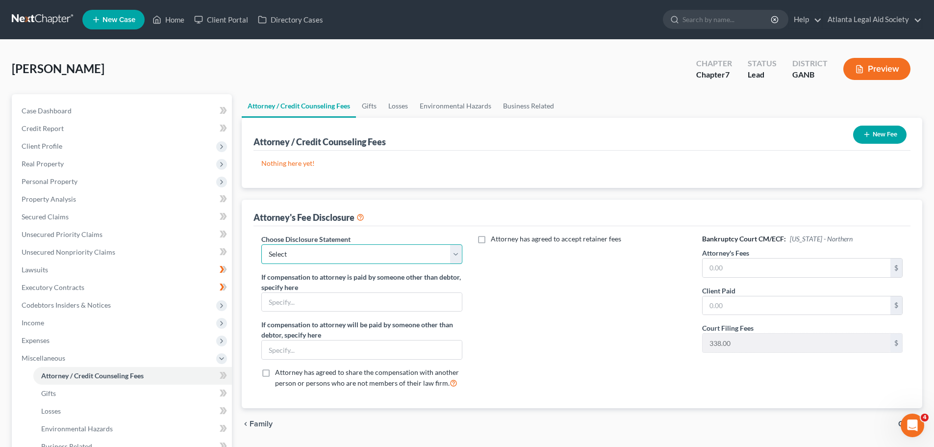
click at [318, 257] on select "Select GAND" at bounding box center [361, 254] width 200 height 20
drag, startPoint x: 414, startPoint y: 203, endPoint x: 447, endPoint y: 206, distance: 33.5
click at [414, 203] on div "Attorney's Fee Disclosure" at bounding box center [581, 213] width 657 height 26
click at [748, 272] on input "text" at bounding box center [796, 267] width 188 height 19
type input "0"
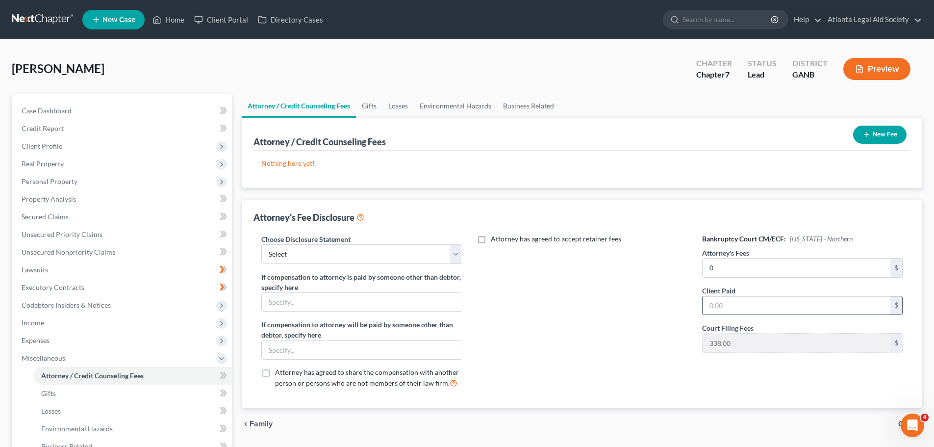
click at [713, 309] on input "text" at bounding box center [796, 305] width 188 height 19
type input "0"
drag, startPoint x: 622, startPoint y: 360, endPoint x: 600, endPoint y: 358, distance: 21.7
click at [622, 361] on div "Attorney has agreed to accept retainer fees" at bounding box center [582, 315] width 220 height 162
click at [394, 302] on input "text" at bounding box center [362, 302] width 200 height 19
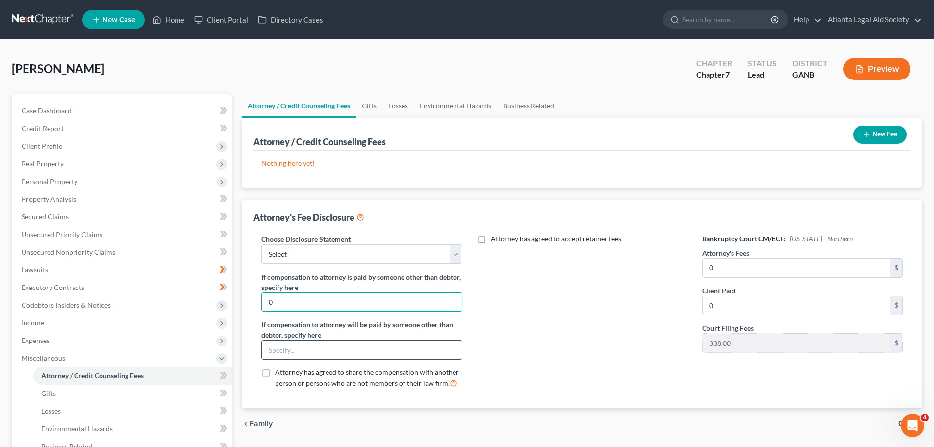
type input "0"
click at [348, 345] on input "text" at bounding box center [362, 349] width 200 height 19
type input "0"
click at [507, 400] on div "Choose Disclosure Statement Select GAND If compensation to attorney is paid by …" at bounding box center [581, 317] width 657 height 182
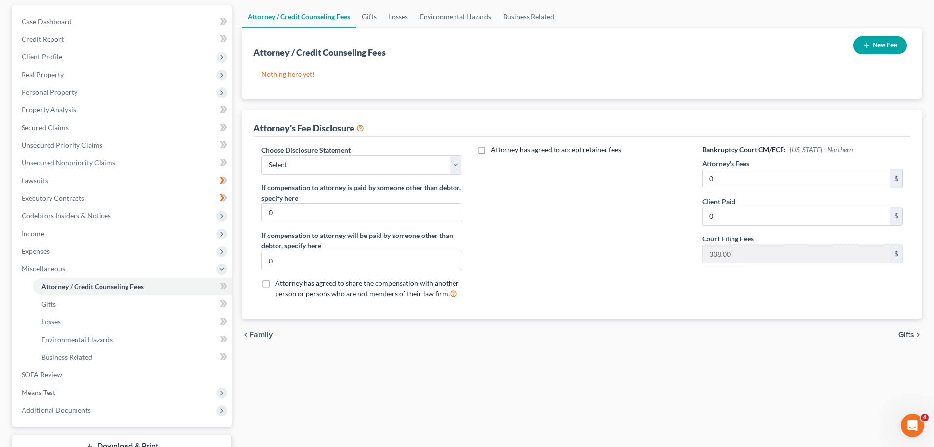
scroll to position [98, 0]
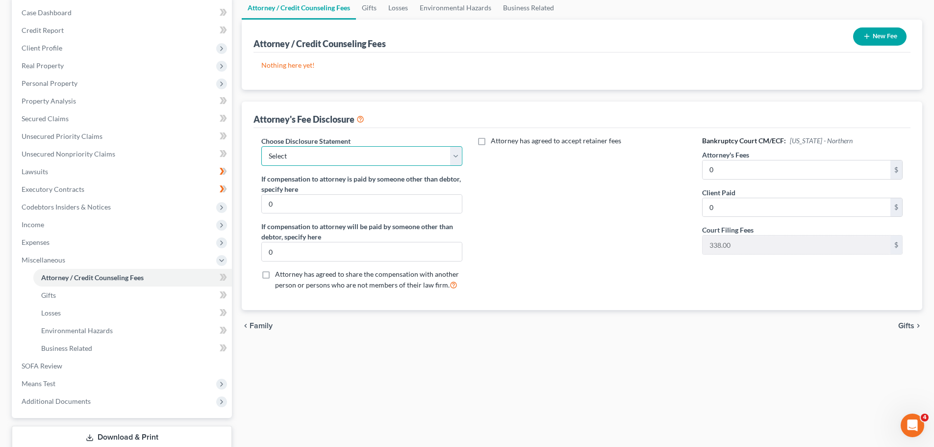
drag, startPoint x: 439, startPoint y: 155, endPoint x: 438, endPoint y: 165, distance: 9.9
click at [439, 155] on select "Select GAND" at bounding box center [361, 156] width 200 height 20
click at [426, 195] on input "0" at bounding box center [362, 204] width 200 height 19
click at [423, 153] on select "Select GAND" at bounding box center [361, 156] width 200 height 20
select select "0"
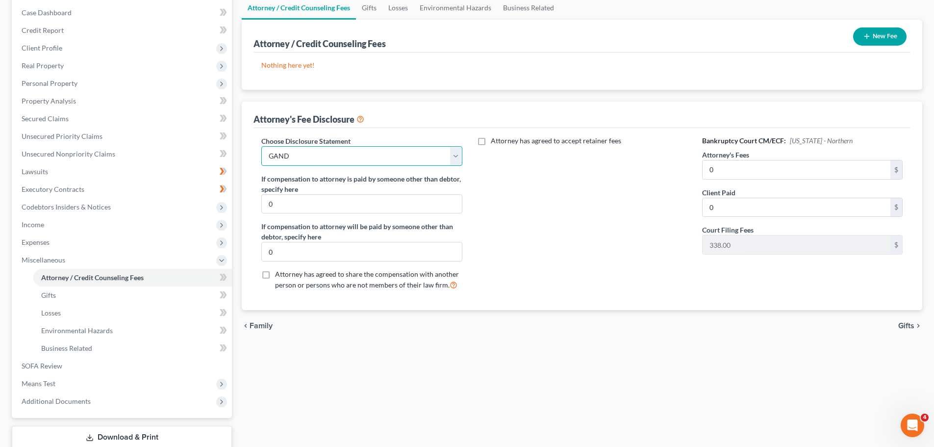
click at [261, 146] on select "Select GAND" at bounding box center [361, 156] width 200 height 20
click at [583, 291] on div "Attorney has agreed to accept retainer fees" at bounding box center [582, 217] width 220 height 162
click at [904, 322] on span "Gifts" at bounding box center [906, 326] width 16 height 8
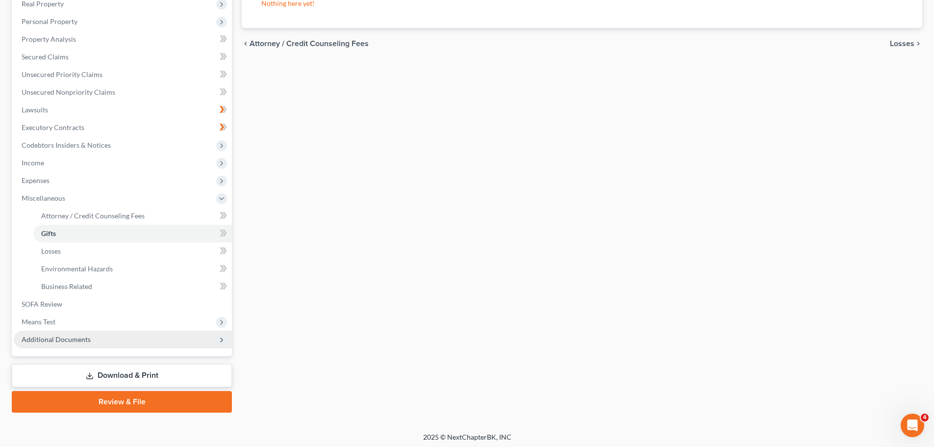
scroll to position [163, 0]
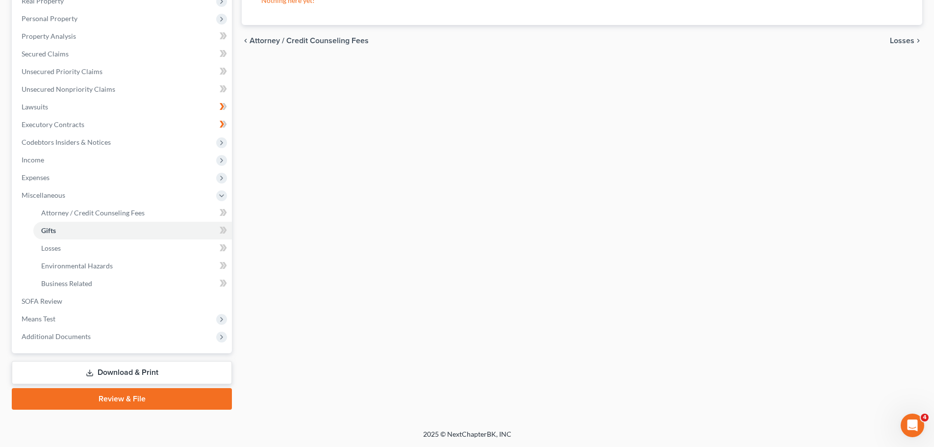
click at [101, 379] on link "Download & Print" at bounding box center [122, 372] width 220 height 23
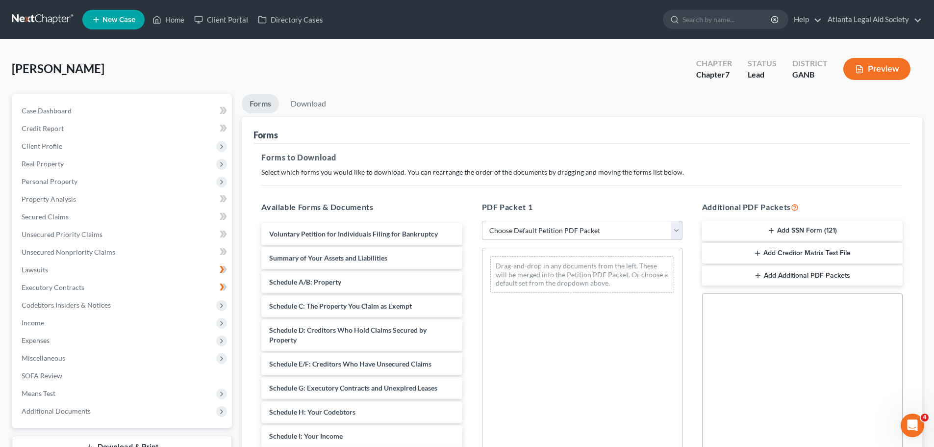
click at [500, 236] on select "Choose Default Petition PDF Packet Complete Bankruptcy Petition (all forms and …" at bounding box center [582, 231] width 200 height 20
select select "0"
click at [482, 221] on select "Choose Default Petition PDF Packet Complete Bankruptcy Petition (all forms and …" at bounding box center [582, 231] width 200 height 20
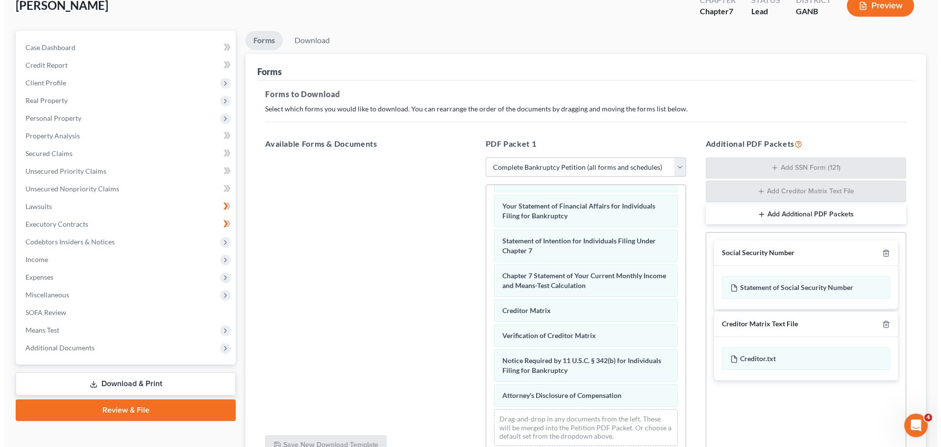
scroll to position [13, 0]
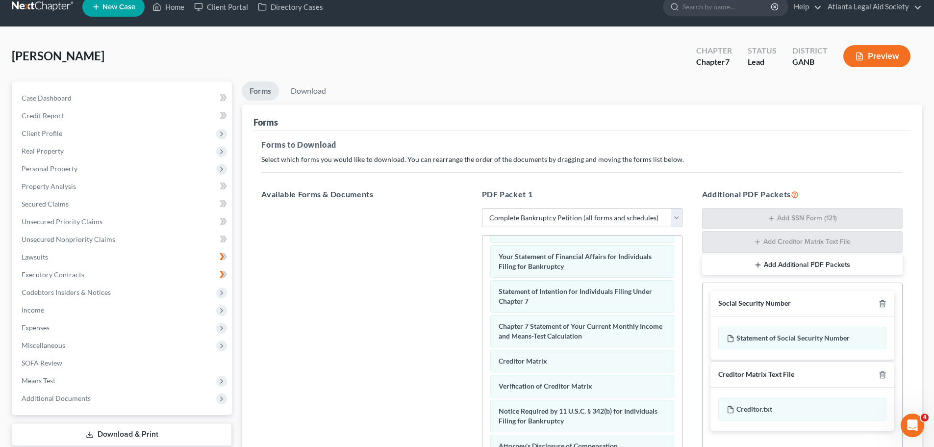
click at [877, 58] on button "Preview" at bounding box center [876, 56] width 67 height 22
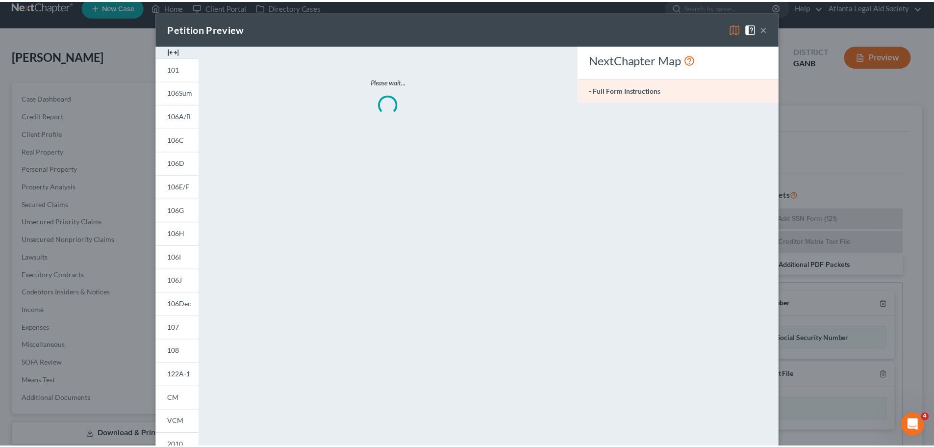
scroll to position [302, 0]
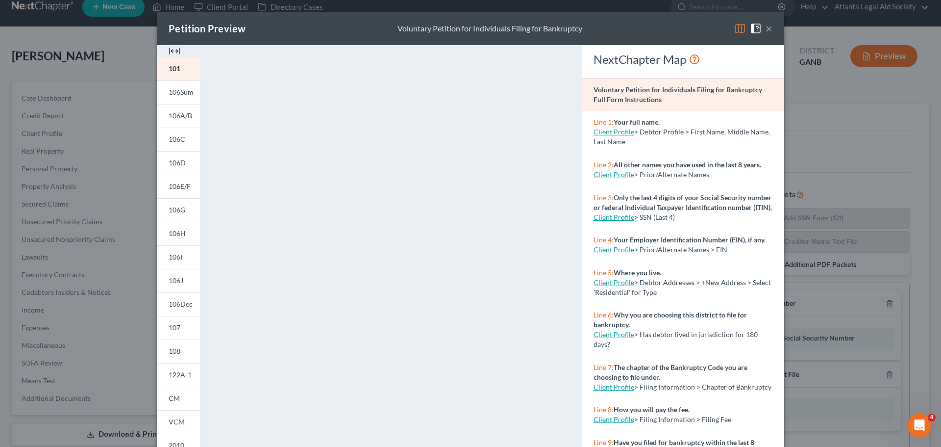
click at [802, 170] on div "Petition Preview Voluntary Petition for Individuals Filing for Bankruptcy × 101…" at bounding box center [470, 223] width 941 height 447
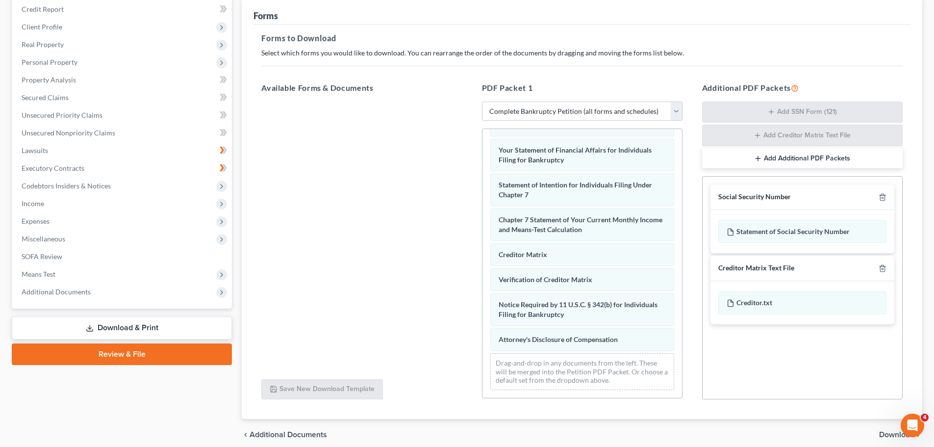
scroll to position [160, 0]
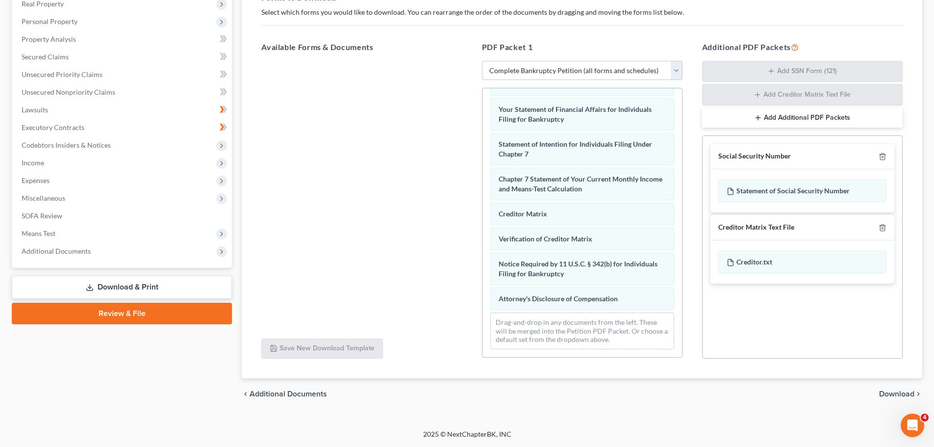
click at [767, 124] on button "Add Additional PDF Packets" at bounding box center [802, 117] width 200 height 21
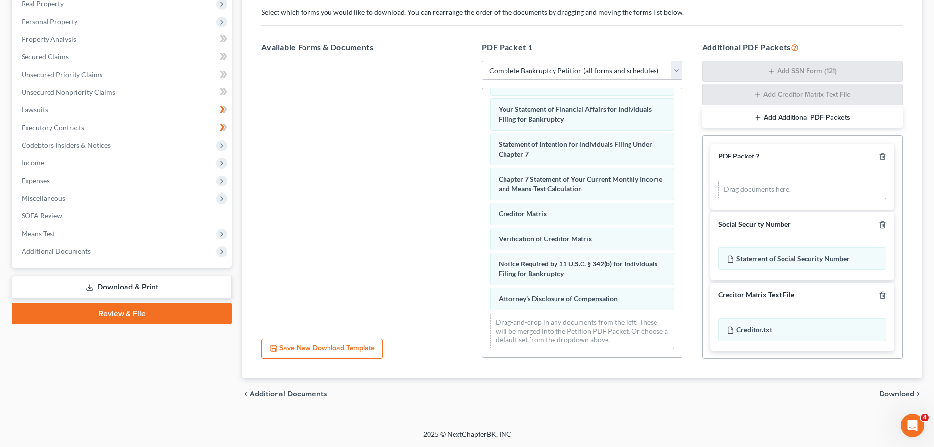
click at [875, 152] on div at bounding box center [881, 155] width 12 height 9
click at [878, 154] on icon "button" at bounding box center [882, 156] width 8 height 8
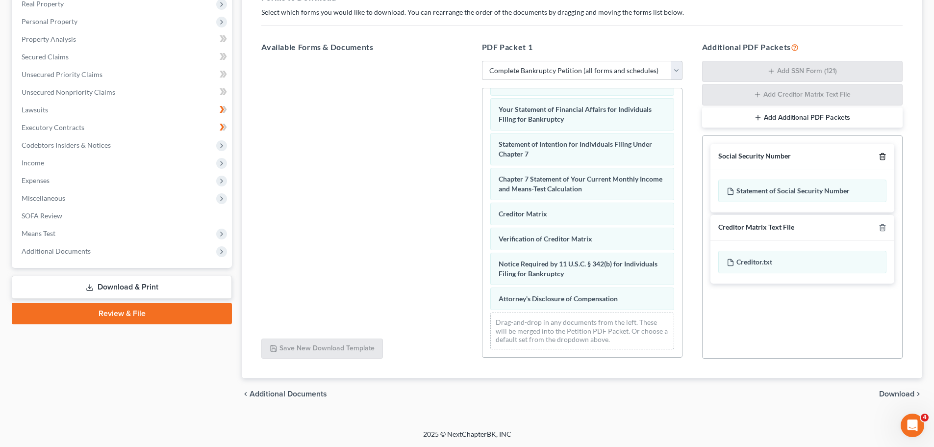
click at [883, 159] on icon "button" at bounding box center [882, 156] width 8 height 8
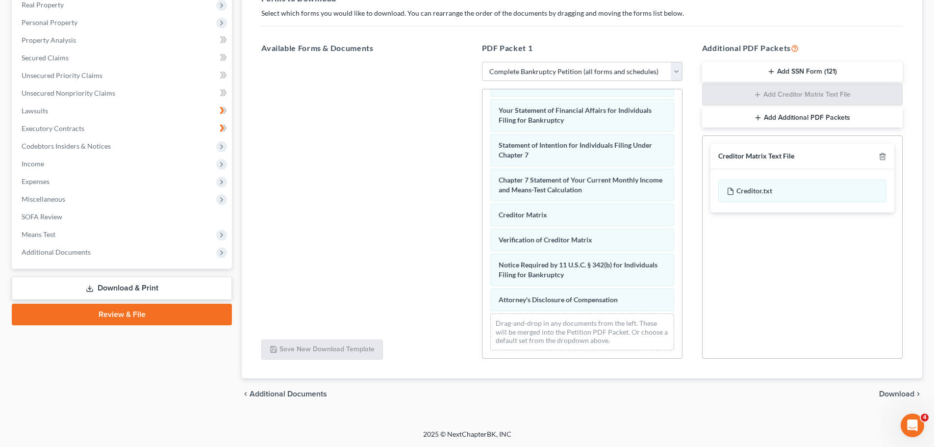
click at [882, 162] on div "Creditor Matrix Text File" at bounding box center [802, 156] width 184 height 25
click at [877, 153] on div at bounding box center [881, 155] width 12 height 9
click at [880, 149] on div "Creditor Matrix Text File" at bounding box center [802, 156] width 184 height 25
click at [882, 157] on line "button" at bounding box center [882, 157] width 0 height 2
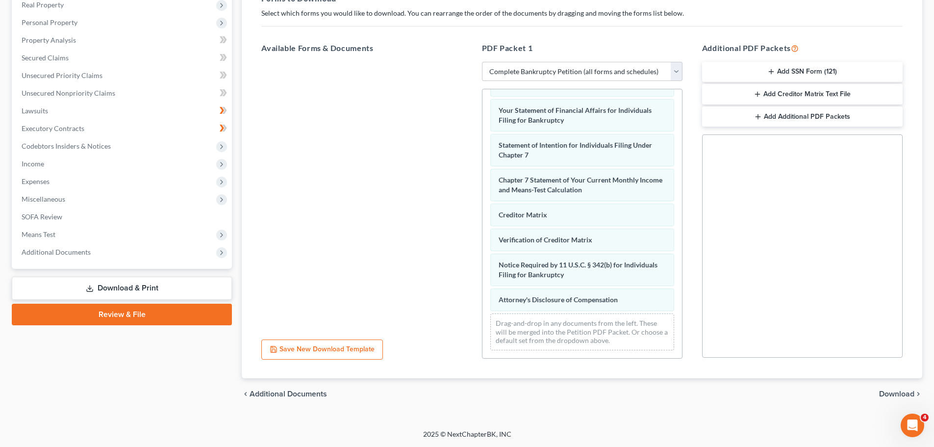
click at [346, 354] on button "Save New Download Template" at bounding box center [322, 349] width 122 height 21
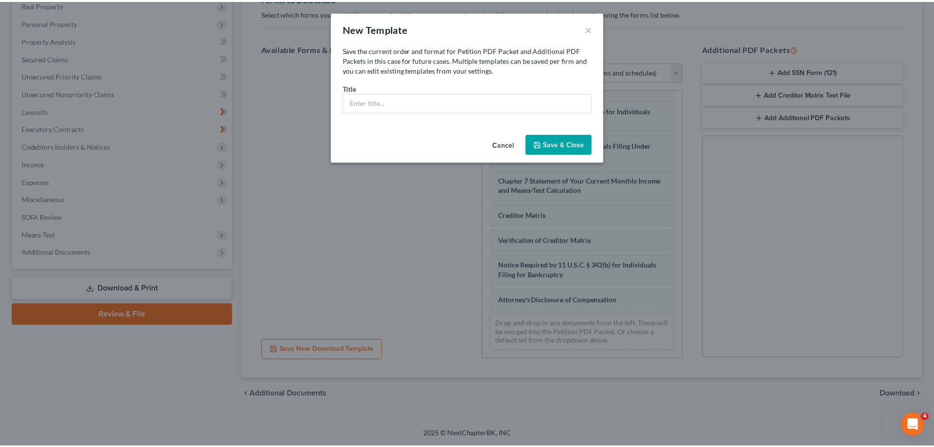
scroll to position [302, 0]
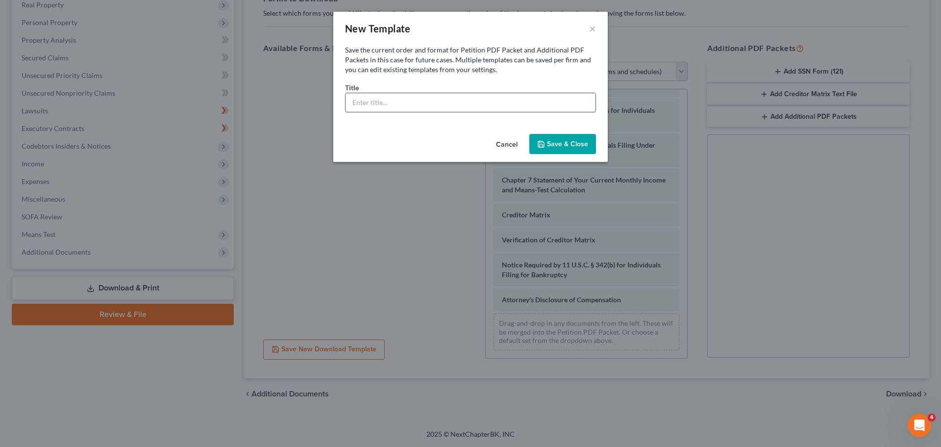
click at [454, 106] on input "text" at bounding box center [471, 102] width 250 height 19
type input "[PERSON_NAME]"
click at [533, 141] on button "Save & Close" at bounding box center [562, 144] width 67 height 21
select select "5"
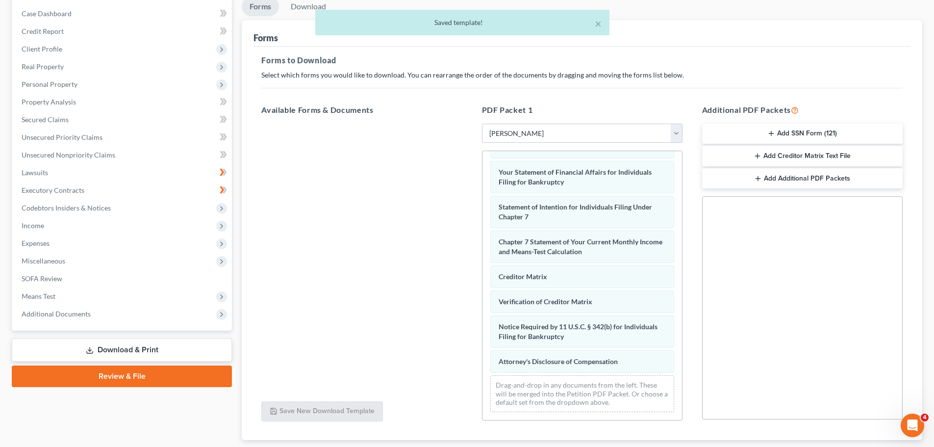
scroll to position [98, 0]
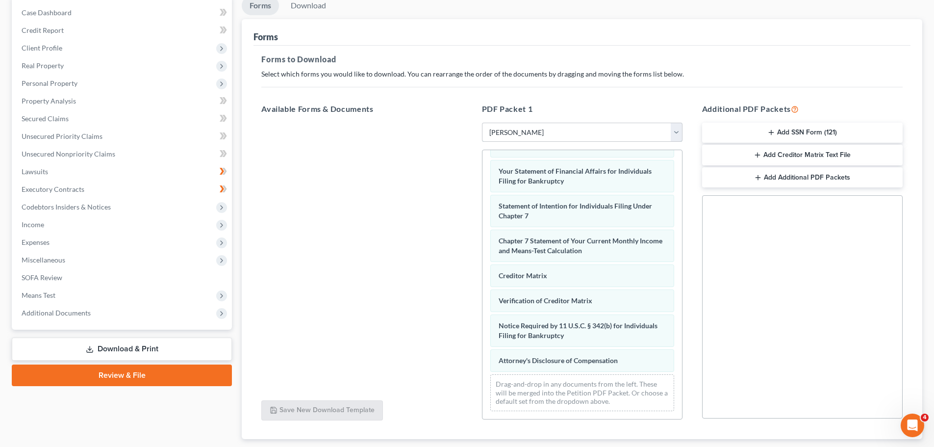
click at [555, 128] on select "Choose Default Petition PDF Packet Complete Bankruptcy Petition (all forms and …" at bounding box center [582, 133] width 200 height 20
click at [482, 123] on select "Choose Default Petition PDF Packet Complete Bankruptcy Petition (all forms and …" at bounding box center [582, 133] width 200 height 20
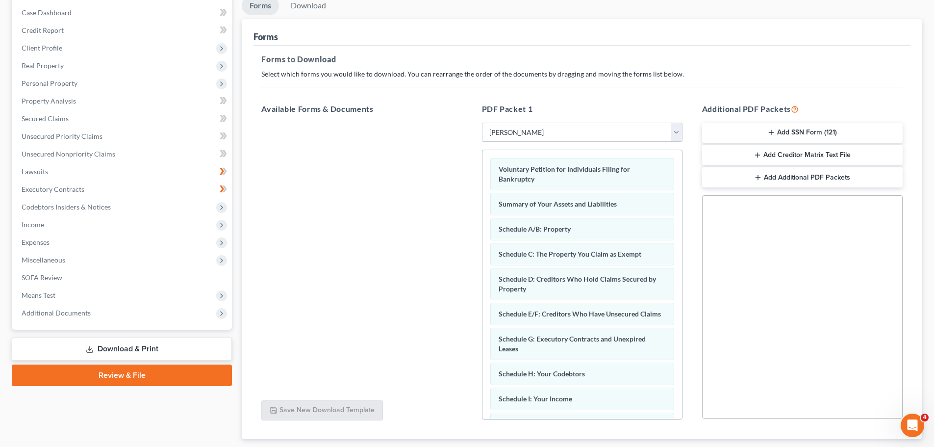
scroll to position [49, 0]
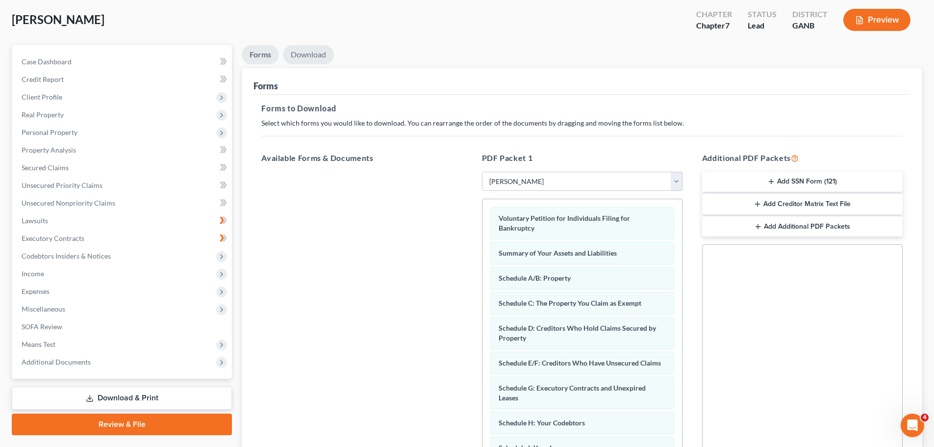
click at [298, 55] on link "Download" at bounding box center [308, 54] width 51 height 19
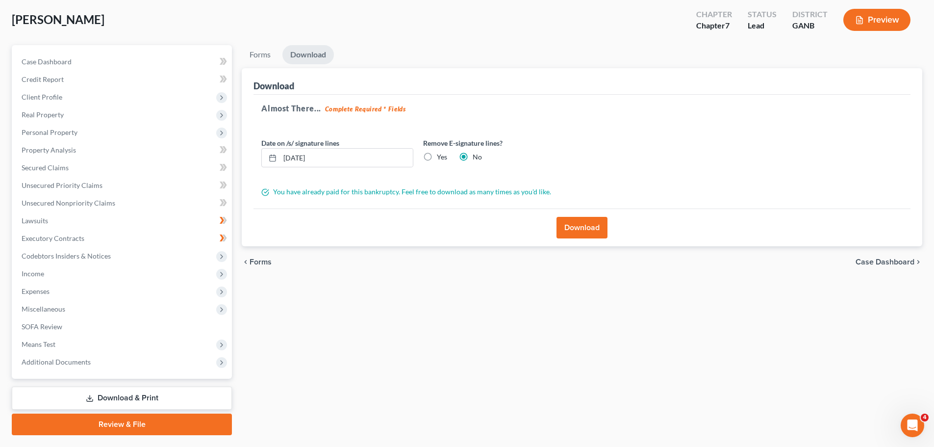
click at [559, 218] on button "Download" at bounding box center [581, 228] width 51 height 22
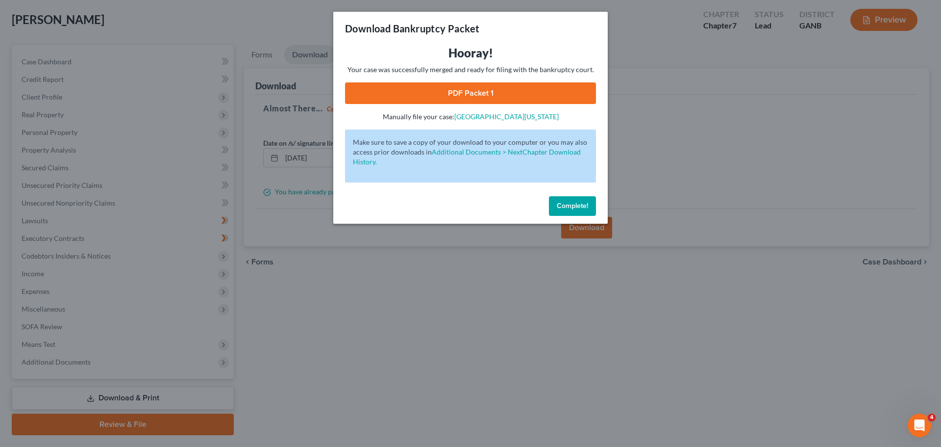
click at [484, 99] on link "PDF Packet 1" at bounding box center [470, 93] width 251 height 22
drag, startPoint x: 565, startPoint y: 211, endPoint x: 504, endPoint y: 213, distance: 60.8
click at [564, 211] on button "Complete!" at bounding box center [572, 206] width 47 height 20
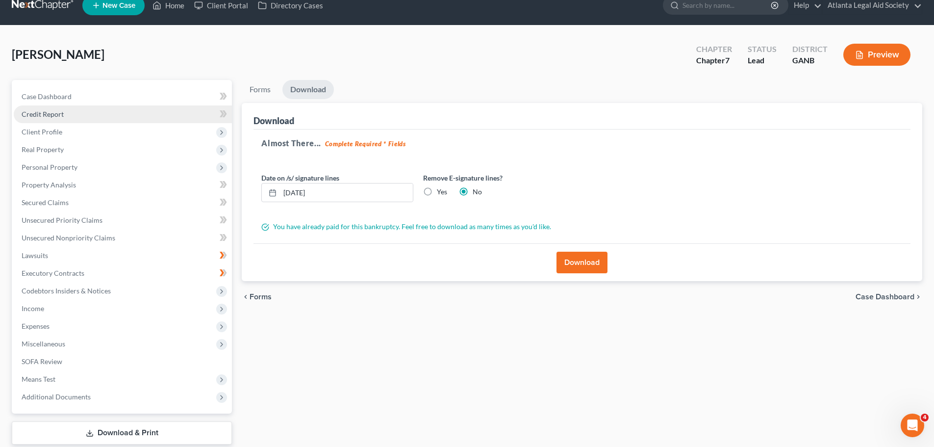
scroll to position [0, 0]
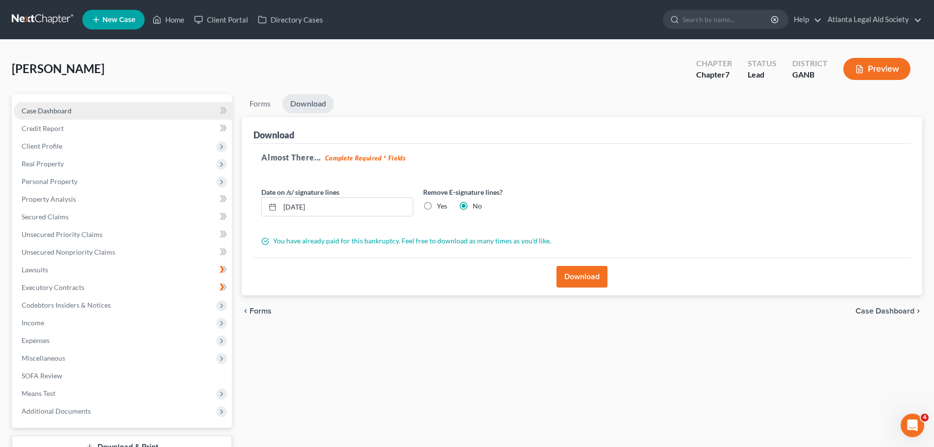
click at [87, 110] on link "Case Dashboard" at bounding box center [123, 111] width 218 height 18
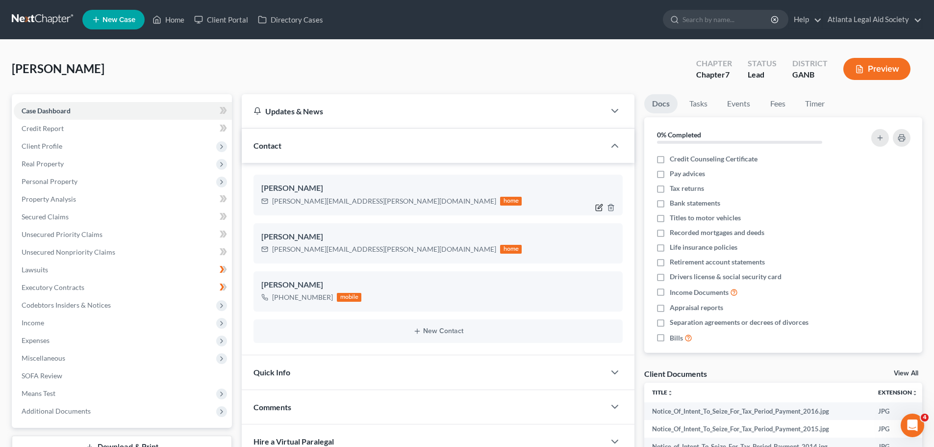
click at [596, 206] on icon "button" at bounding box center [599, 207] width 6 height 6
select select "0"
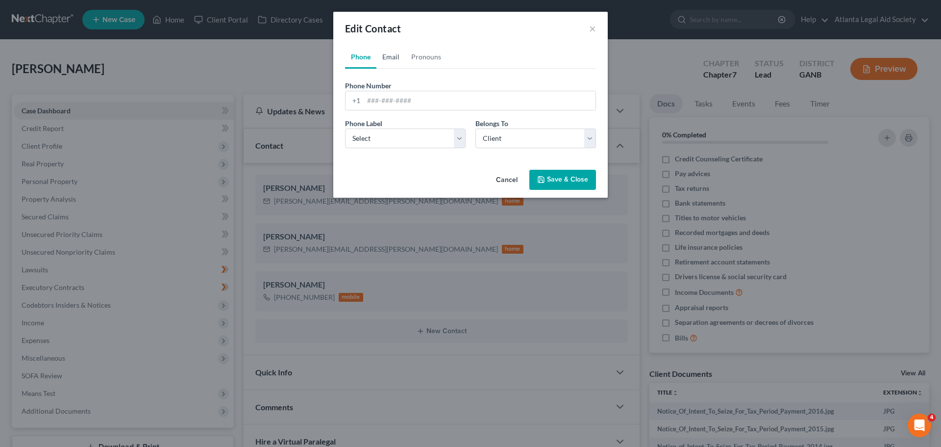
click at [394, 64] on link "Email" at bounding box center [390, 57] width 29 height 24
click at [415, 62] on link "Pronouns" at bounding box center [426, 57] width 42 height 24
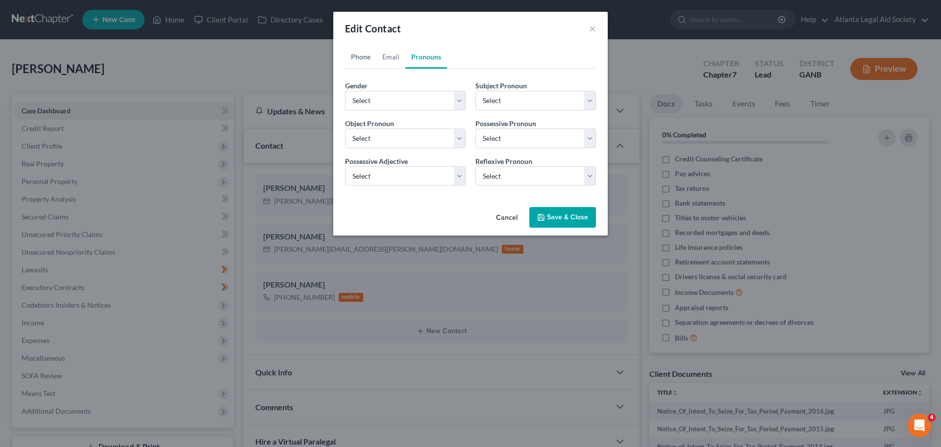
click at [371, 58] on link "Phone" at bounding box center [360, 57] width 31 height 24
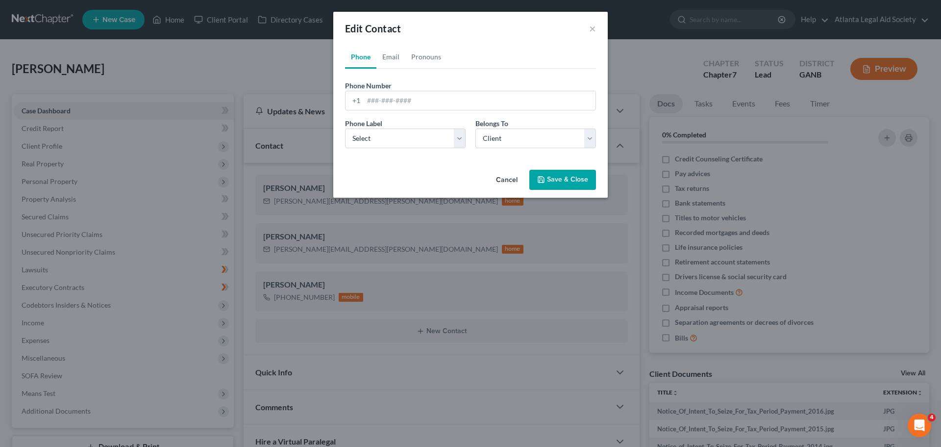
click at [505, 181] on button "Cancel" at bounding box center [506, 181] width 37 height 20
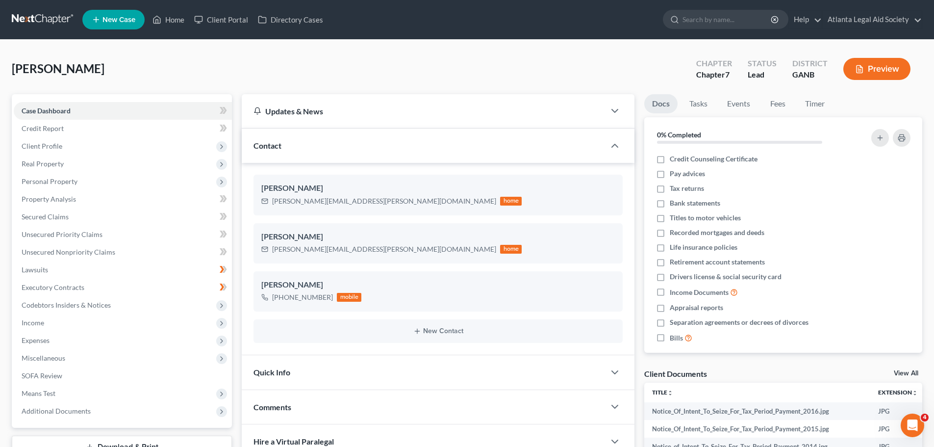
click at [366, 138] on div "Contact" at bounding box center [423, 145] width 363 height 34
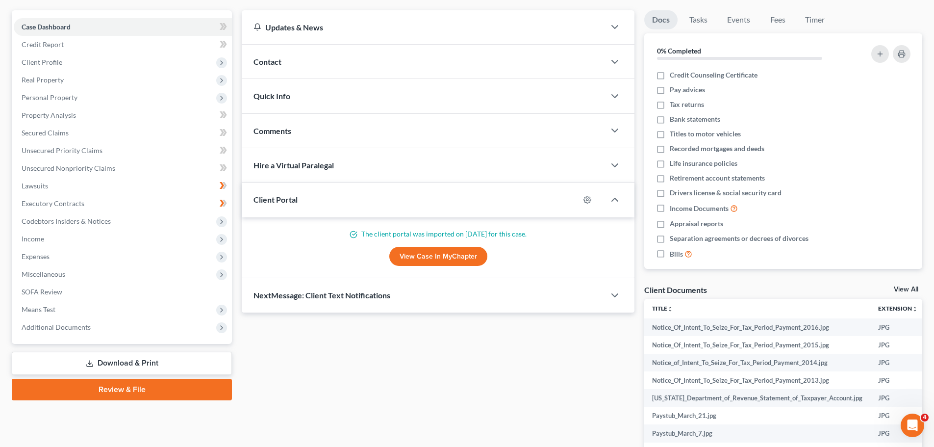
scroll to position [98, 0]
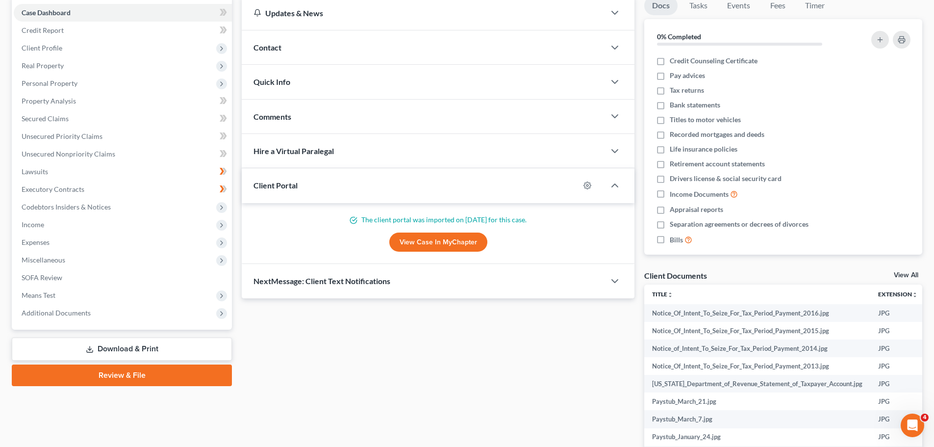
click at [301, 115] on div "Comments" at bounding box center [423, 117] width 363 height 34
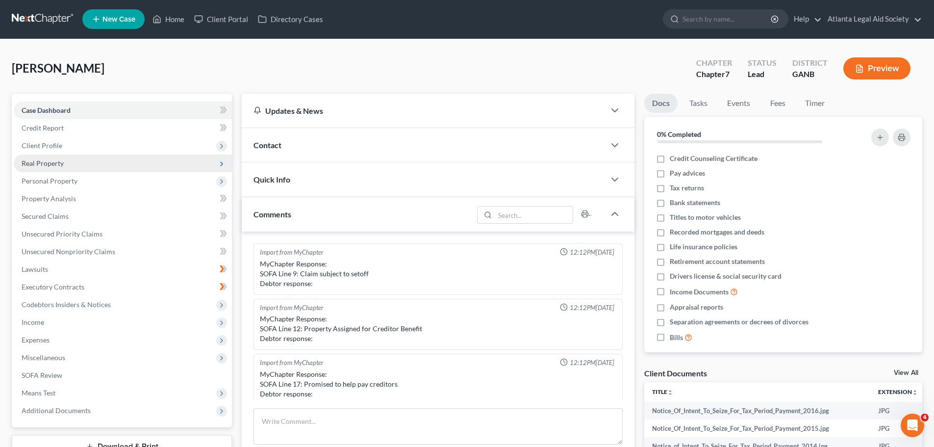
scroll to position [0, 0]
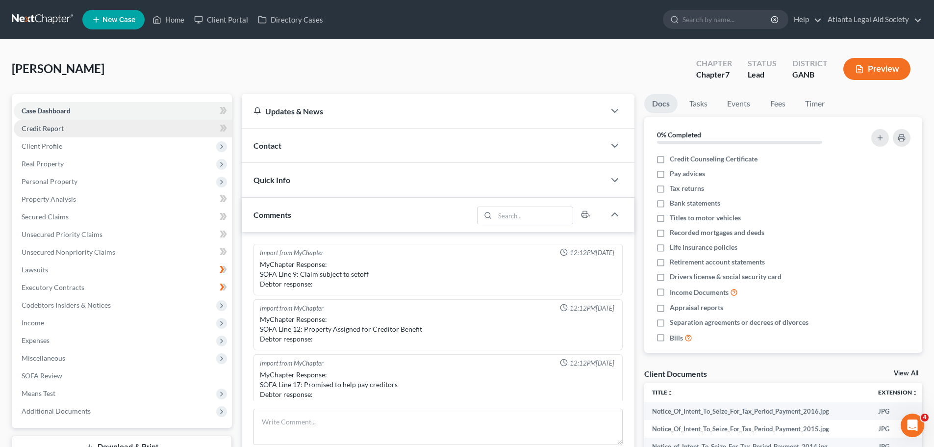
click at [58, 130] on span "Credit Report" at bounding box center [43, 128] width 42 height 8
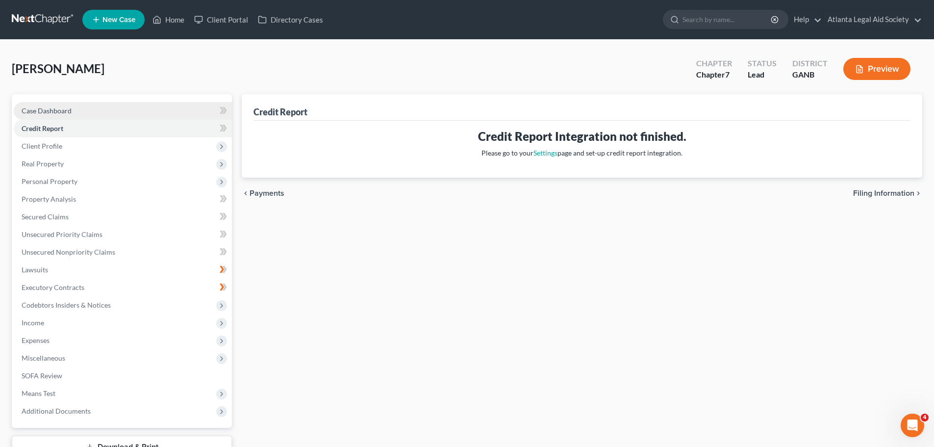
click at [55, 112] on span "Case Dashboard" at bounding box center [47, 110] width 50 height 8
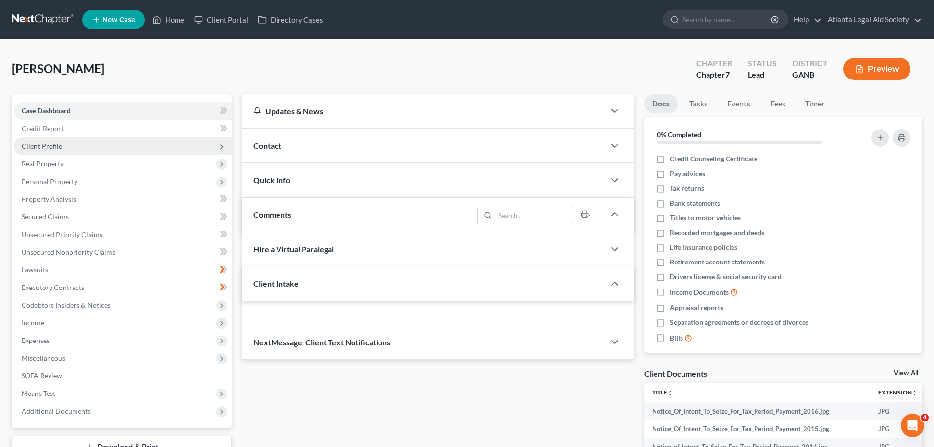
click at [47, 148] on span "Client Profile" at bounding box center [42, 146] width 41 height 8
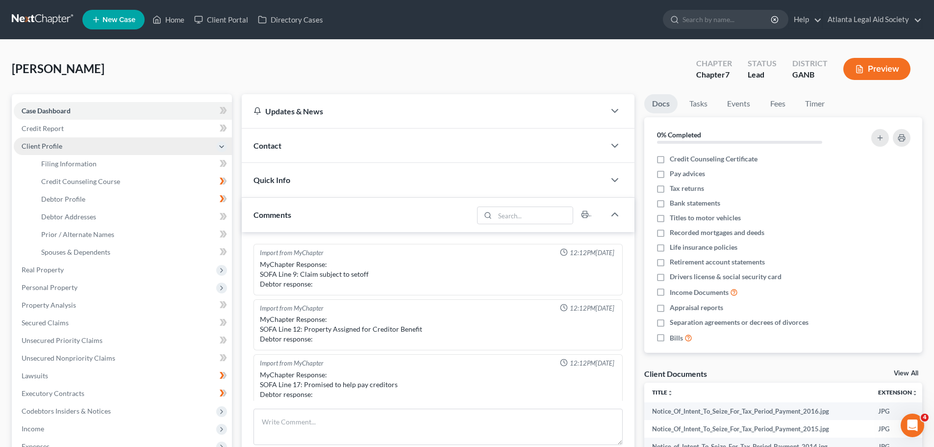
scroll to position [170, 0]
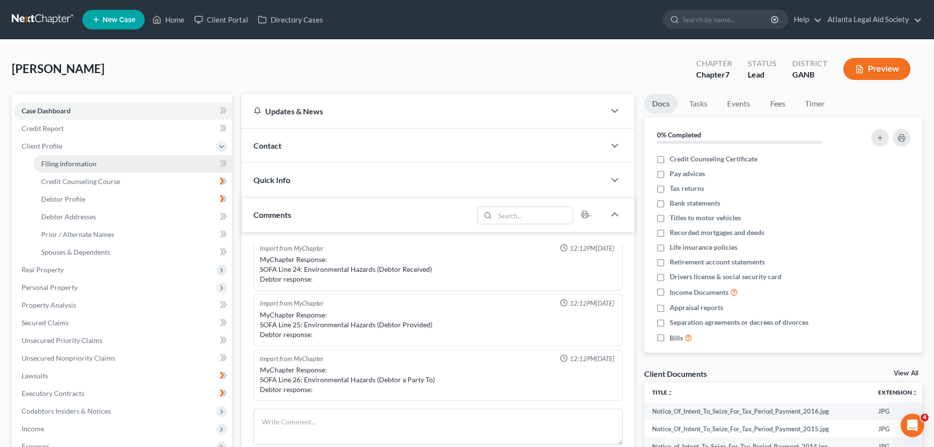
click at [133, 160] on link "Filing Information" at bounding box center [132, 164] width 199 height 18
select select "1"
select select "0"
select select "19"
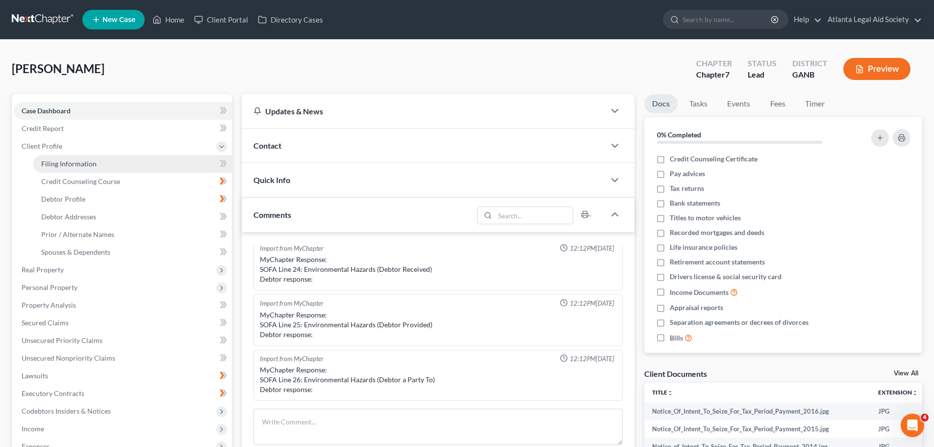
select select "0"
select select "10"
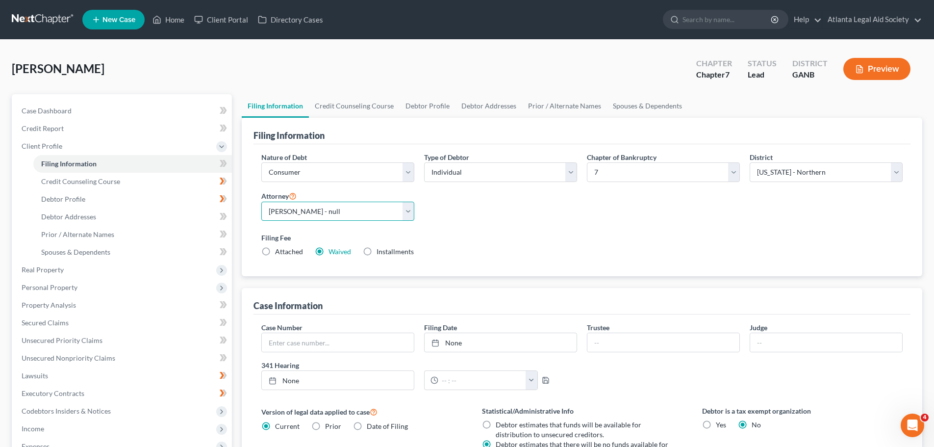
click at [325, 210] on select "Select [PERSON_NAME] - null" at bounding box center [337, 211] width 153 height 20
click at [323, 191] on div "Attorney Select [PERSON_NAME] - null" at bounding box center [337, 205] width 153 height 31
click at [545, 111] on link "Prior / Alternate Names" at bounding box center [564, 106] width 85 height 24
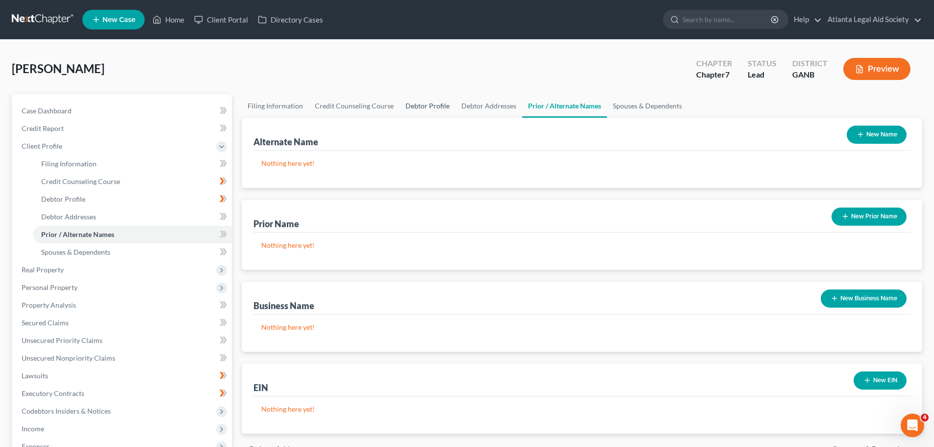
click at [425, 107] on link "Debtor Profile" at bounding box center [428, 106] width 56 height 24
select select "0"
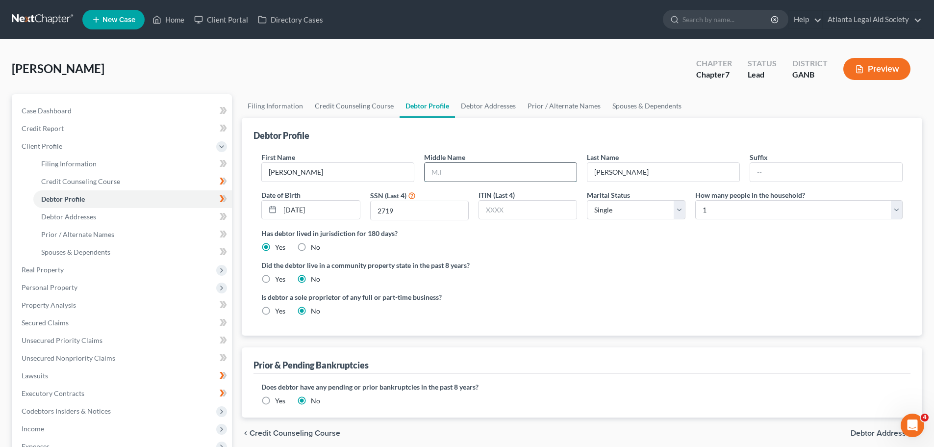
click at [464, 171] on input "text" at bounding box center [501, 172] width 152 height 19
type input "[PERSON_NAME]"
click at [664, 270] on label "Did the debtor live in a community property state in the past 8 years?" at bounding box center [581, 265] width 641 height 10
click at [876, 75] on button "Preview" at bounding box center [876, 69] width 67 height 22
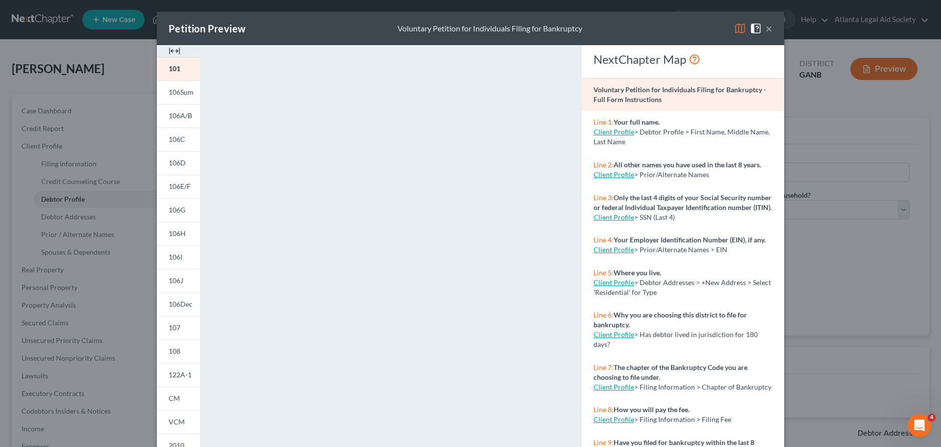
click at [814, 107] on div "Petition Preview Voluntary Petition for Individuals Filing for Bankruptcy × 101…" at bounding box center [470, 223] width 941 height 447
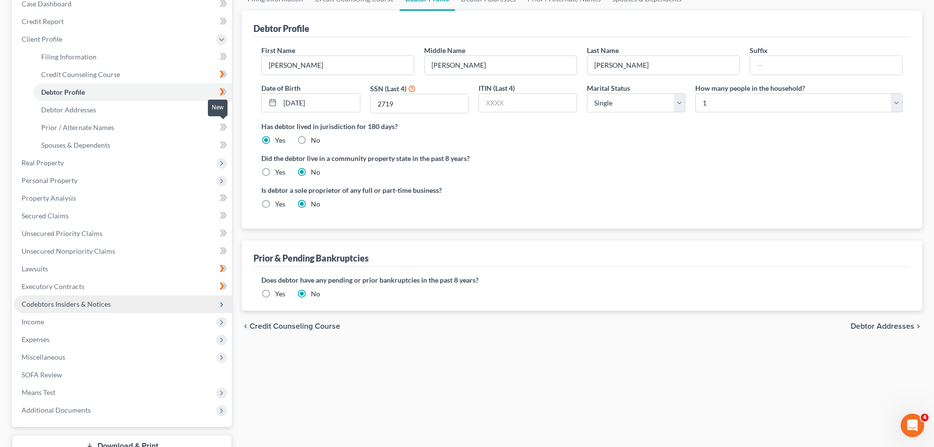
scroll to position [180, 0]
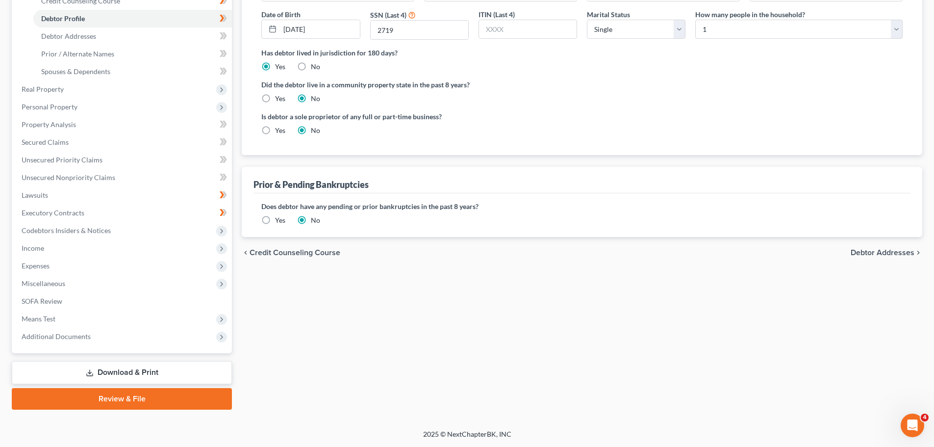
click at [163, 364] on link "Download & Print" at bounding box center [122, 372] width 220 height 23
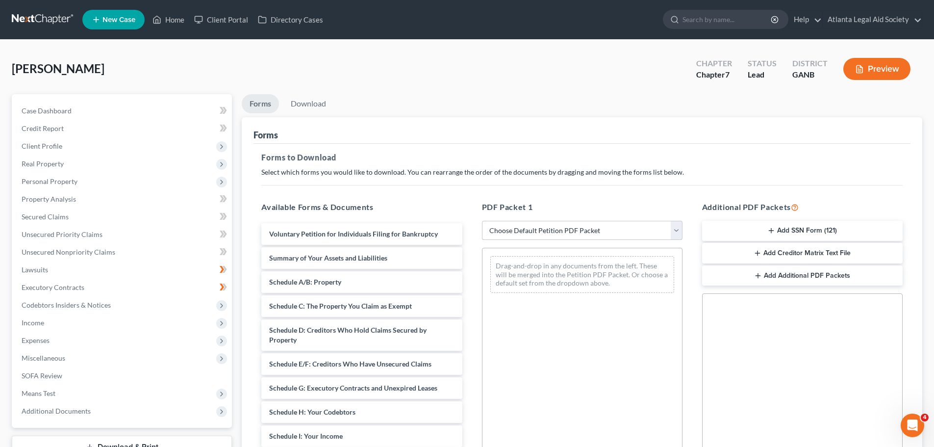
click at [607, 226] on select "Choose Default Petition PDF Packet Complete Bankruptcy Petition (all forms and …" at bounding box center [582, 231] width 200 height 20
select select "5"
click at [482, 221] on select "Choose Default Petition PDF Packet Complete Bankruptcy Petition (all forms and …" at bounding box center [582, 231] width 200 height 20
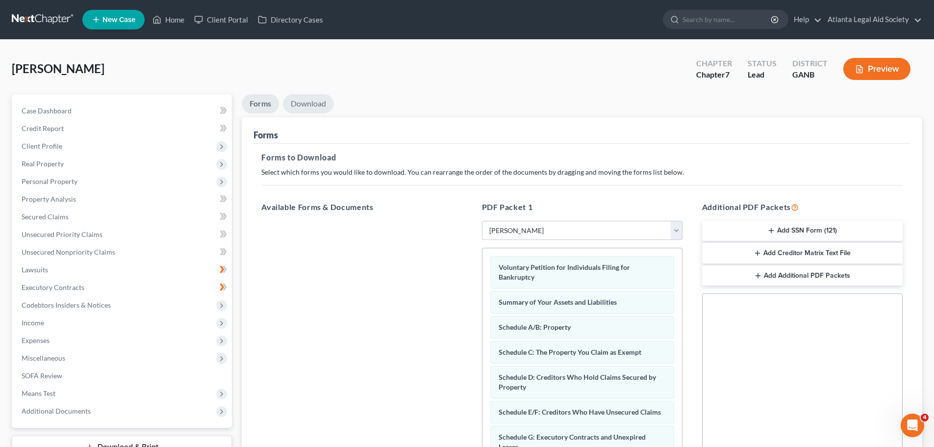
click at [310, 101] on link "Download" at bounding box center [308, 103] width 51 height 19
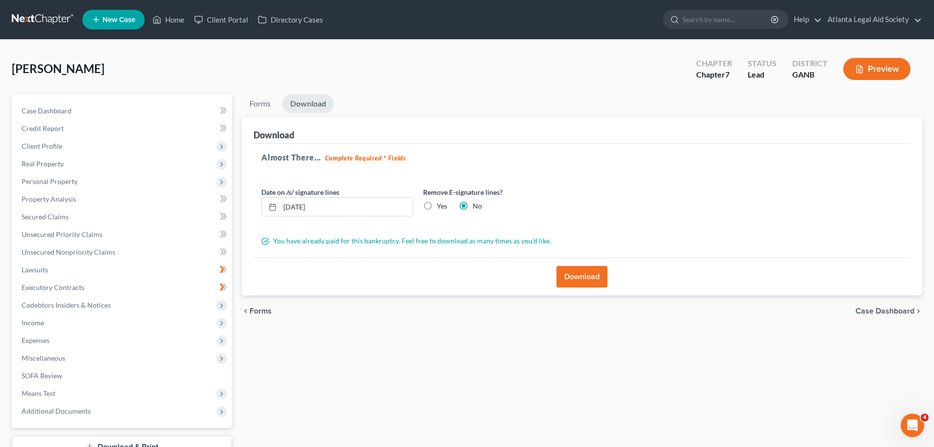
click at [575, 277] on button "Download" at bounding box center [581, 277] width 51 height 22
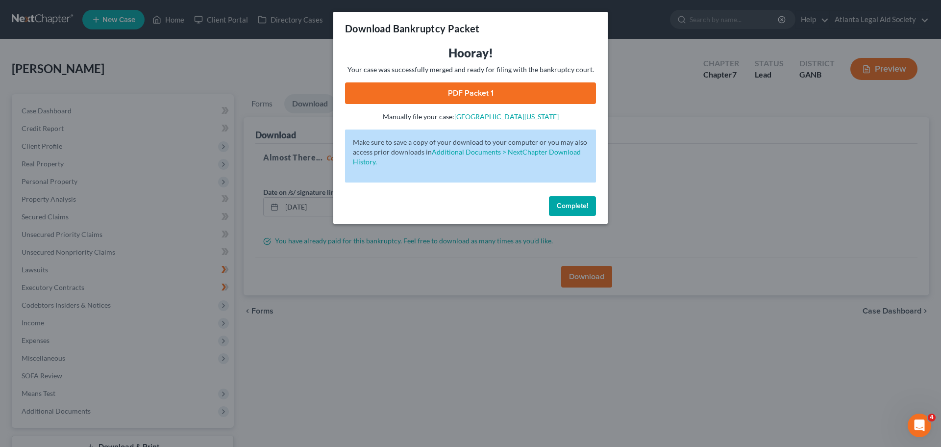
click at [500, 99] on link "PDF Packet 1" at bounding box center [470, 93] width 251 height 22
click at [245, 76] on div "Download Bankruptcy Packet Hooray! Your case was successfully merged and ready …" at bounding box center [470, 223] width 941 height 447
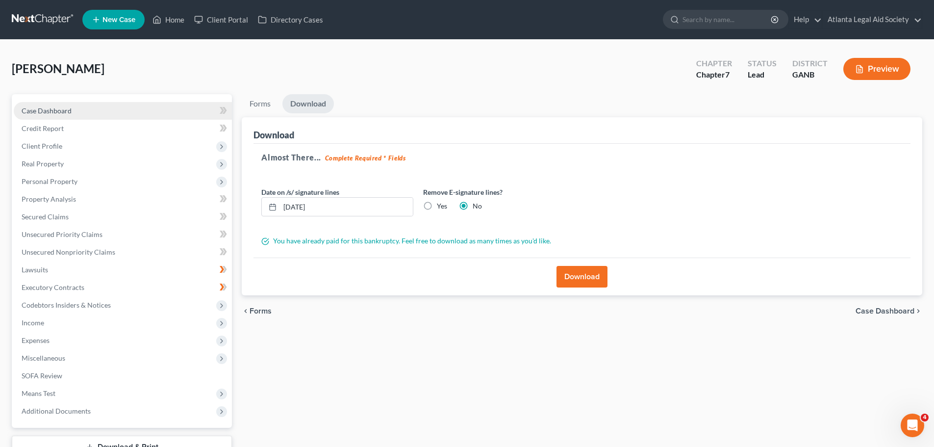
click at [141, 113] on link "Case Dashboard" at bounding box center [123, 111] width 218 height 18
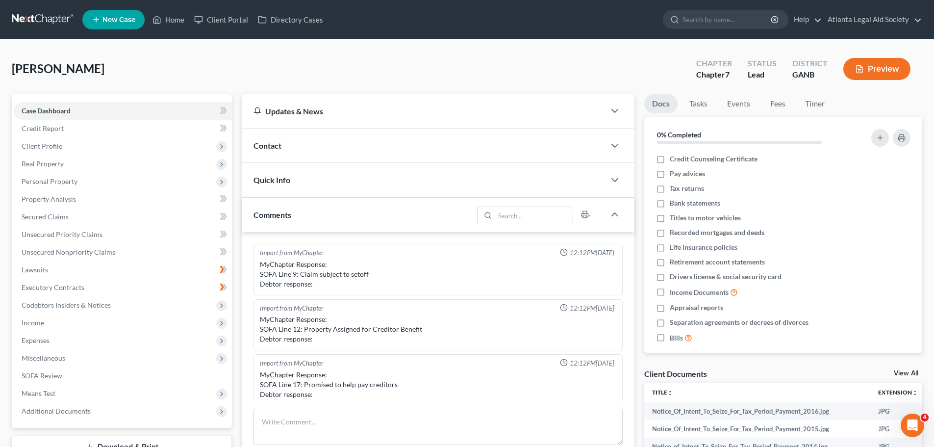
scroll to position [170, 0]
